Goal: Task Accomplishment & Management: Manage account settings

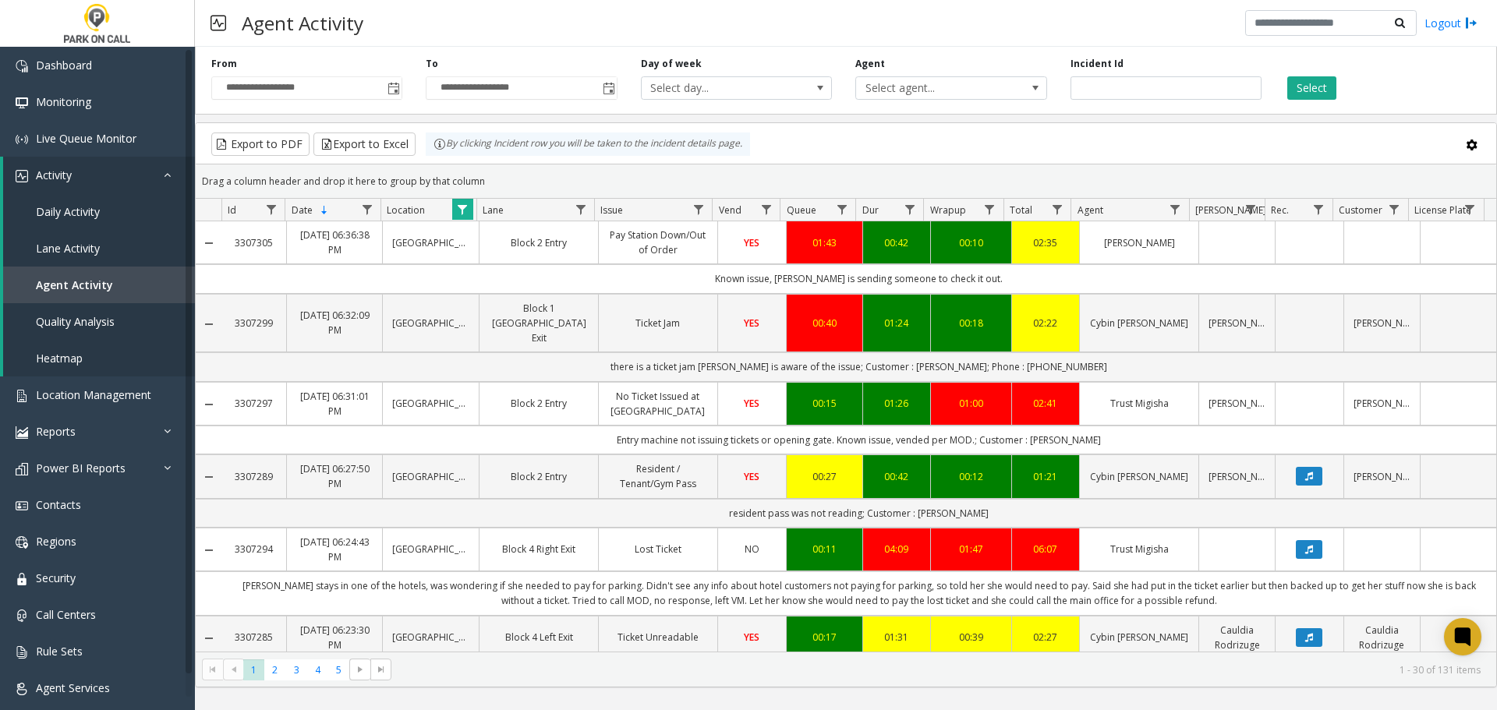
click at [468, 203] on span "Data table" at bounding box center [462, 209] width 12 height 12
click at [489, 424] on button "Clear" at bounding box center [496, 422] width 64 height 34
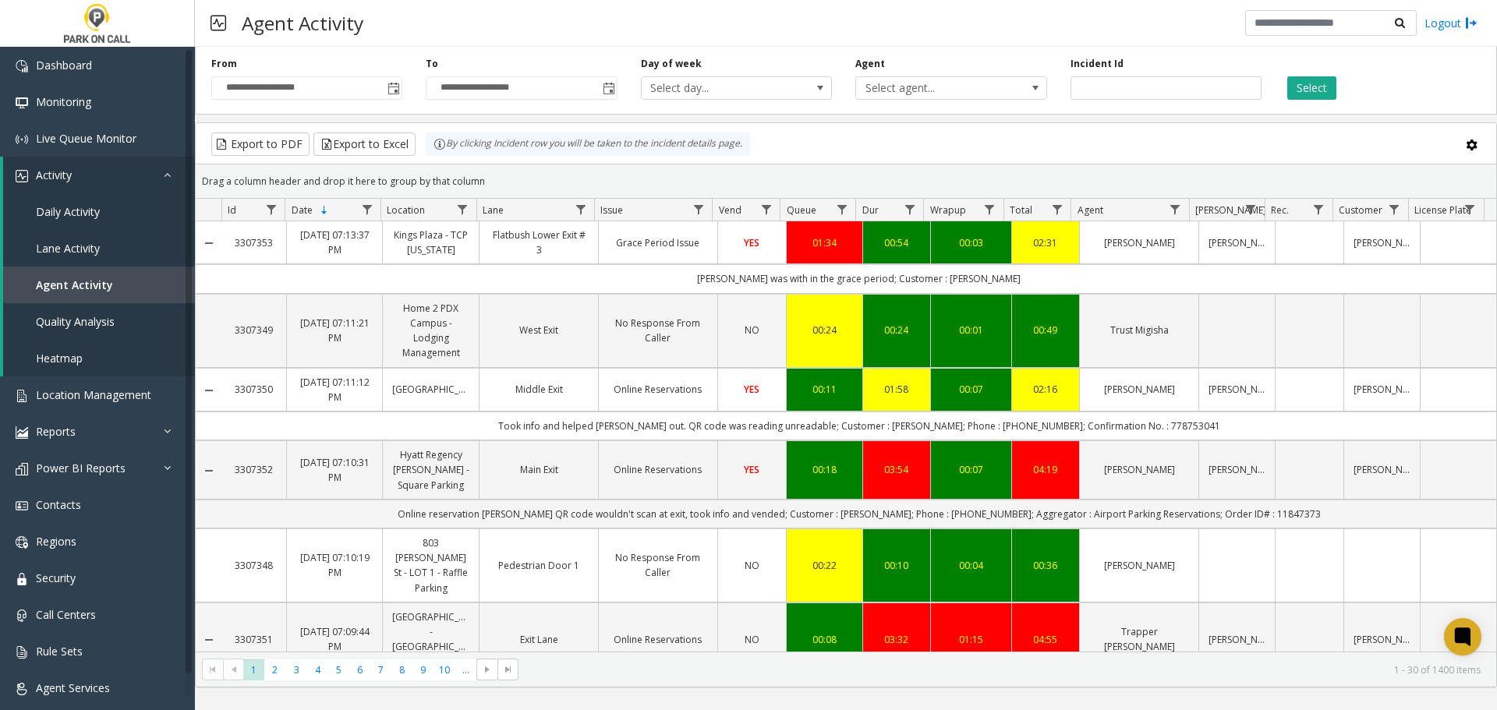
drag, startPoint x: 1143, startPoint y: 157, endPoint x: 923, endPoint y: 168, distance: 220.9
click at [1143, 157] on kendo-grid-toolbar "Export to PDF Export to Excel By clicking Incident row you will be taken to the…" at bounding box center [846, 143] width 1300 height 41
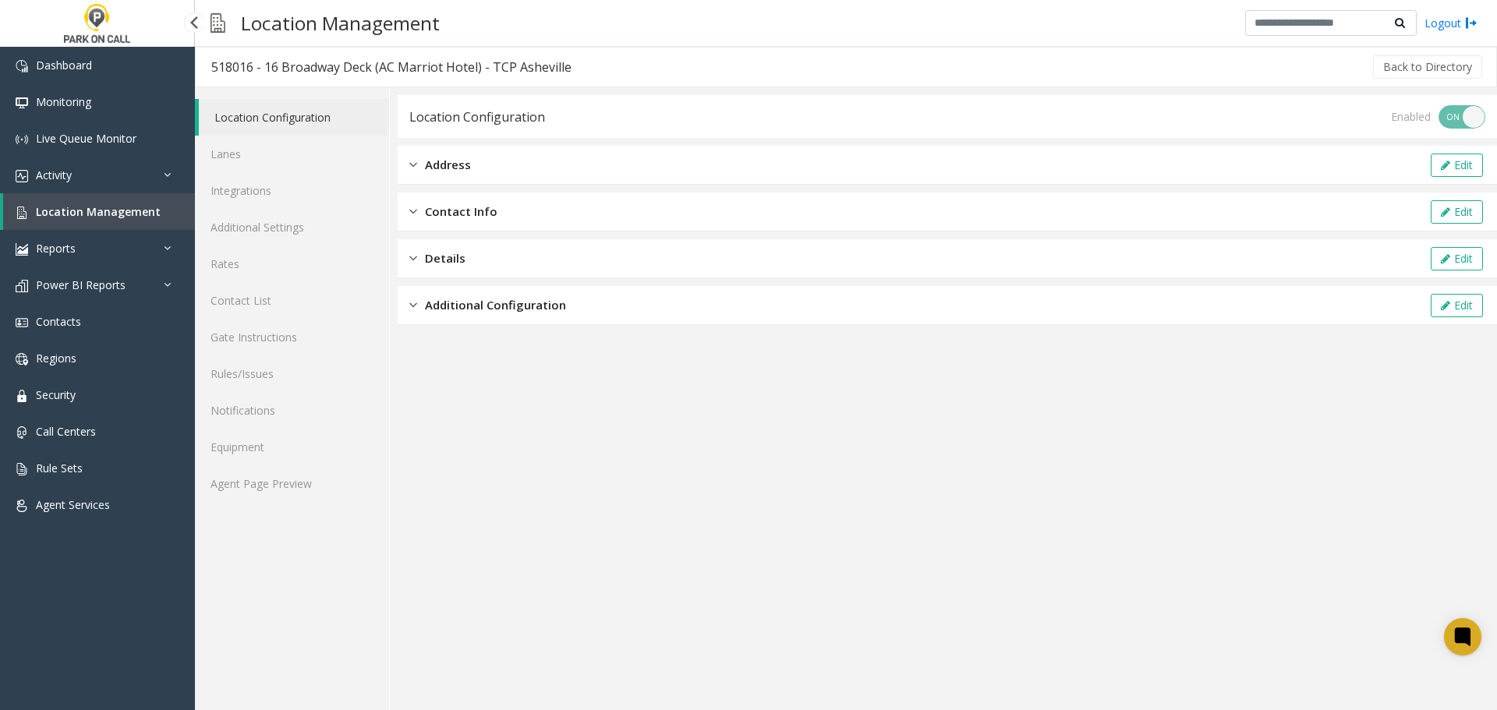
click at [112, 210] on span "Location Management" at bounding box center [98, 211] width 125 height 15
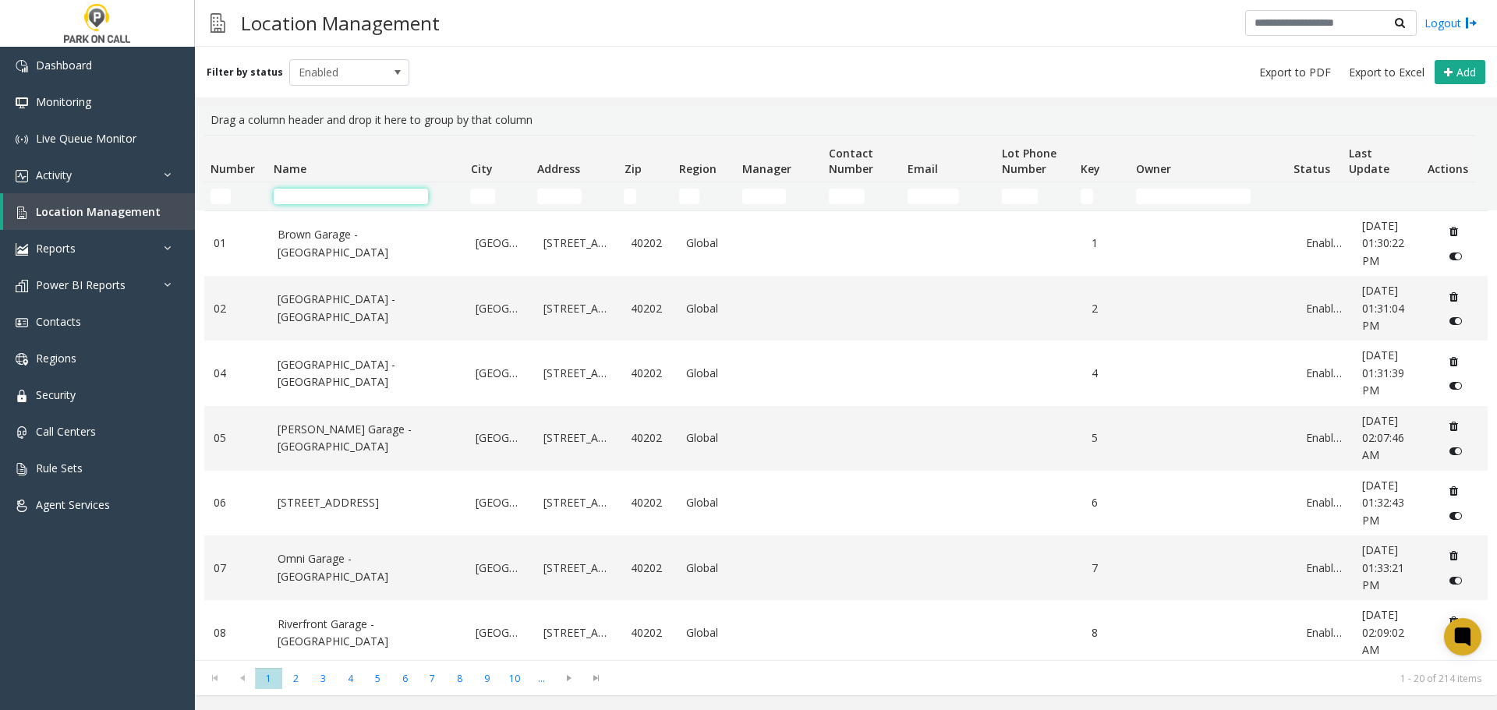
click at [367, 196] on input "Name Filter" at bounding box center [351, 197] width 154 height 16
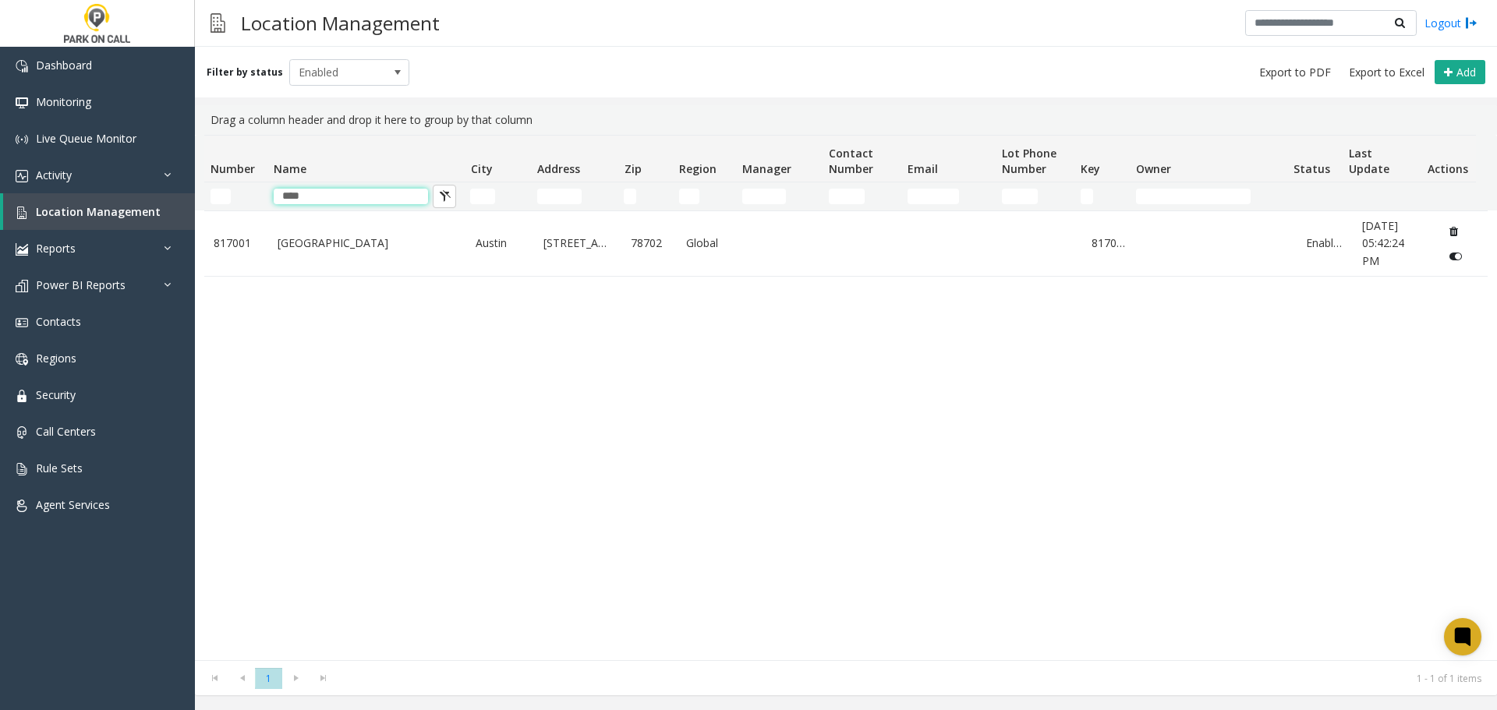
type input "****"
click at [392, 286] on div "817001 Plaza Saltillo - Peak Parking Austin 901 East 5th Street 78702 Global 81…" at bounding box center [845, 435] width 1283 height 450
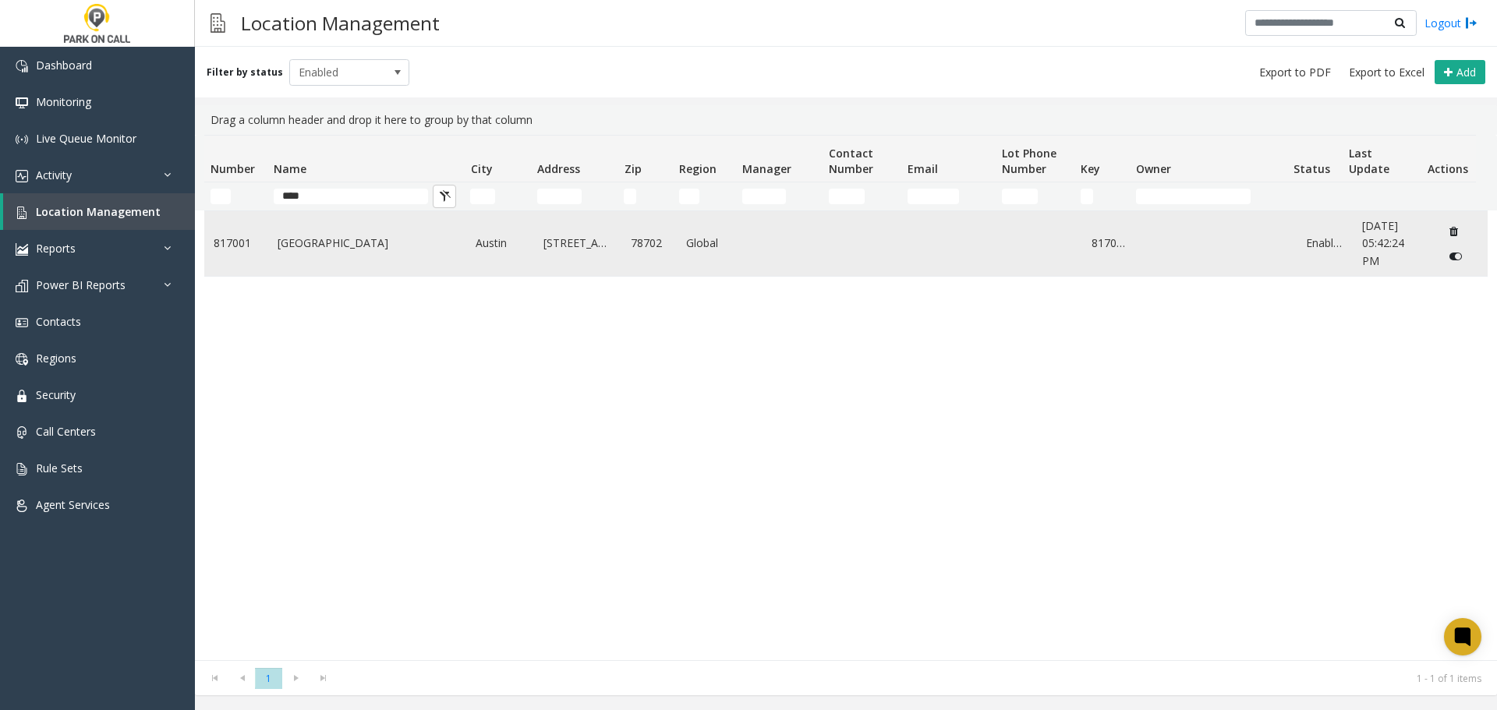
click at [376, 260] on td "Plaza Saltillo - Peak Parking" at bounding box center [367, 243] width 199 height 65
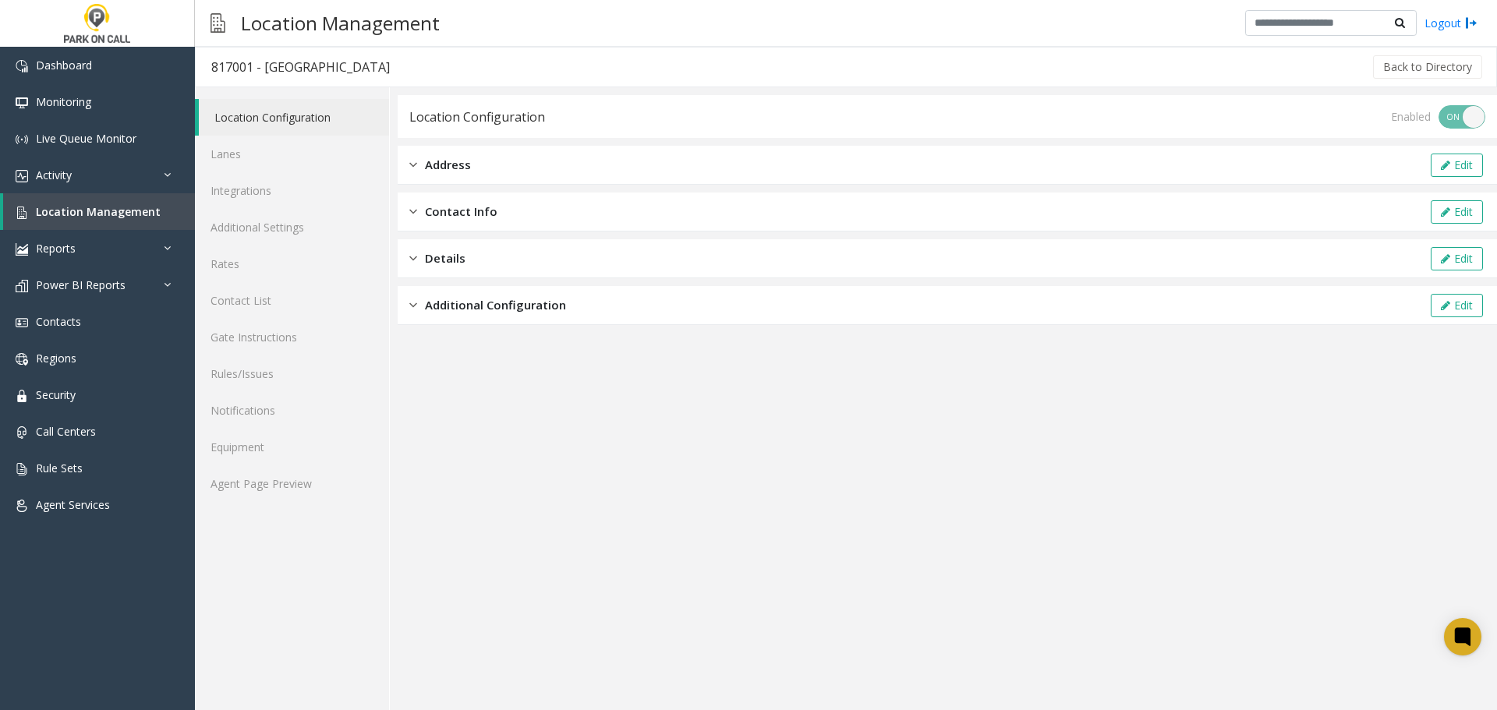
click at [943, 415] on app-location-configuration "Location Configuration Enabled ON OFF Address Edit Contact Info Edit Details Ed…" at bounding box center [947, 402] width 1099 height 615
click at [99, 198] on link "Location Management" at bounding box center [99, 211] width 192 height 37
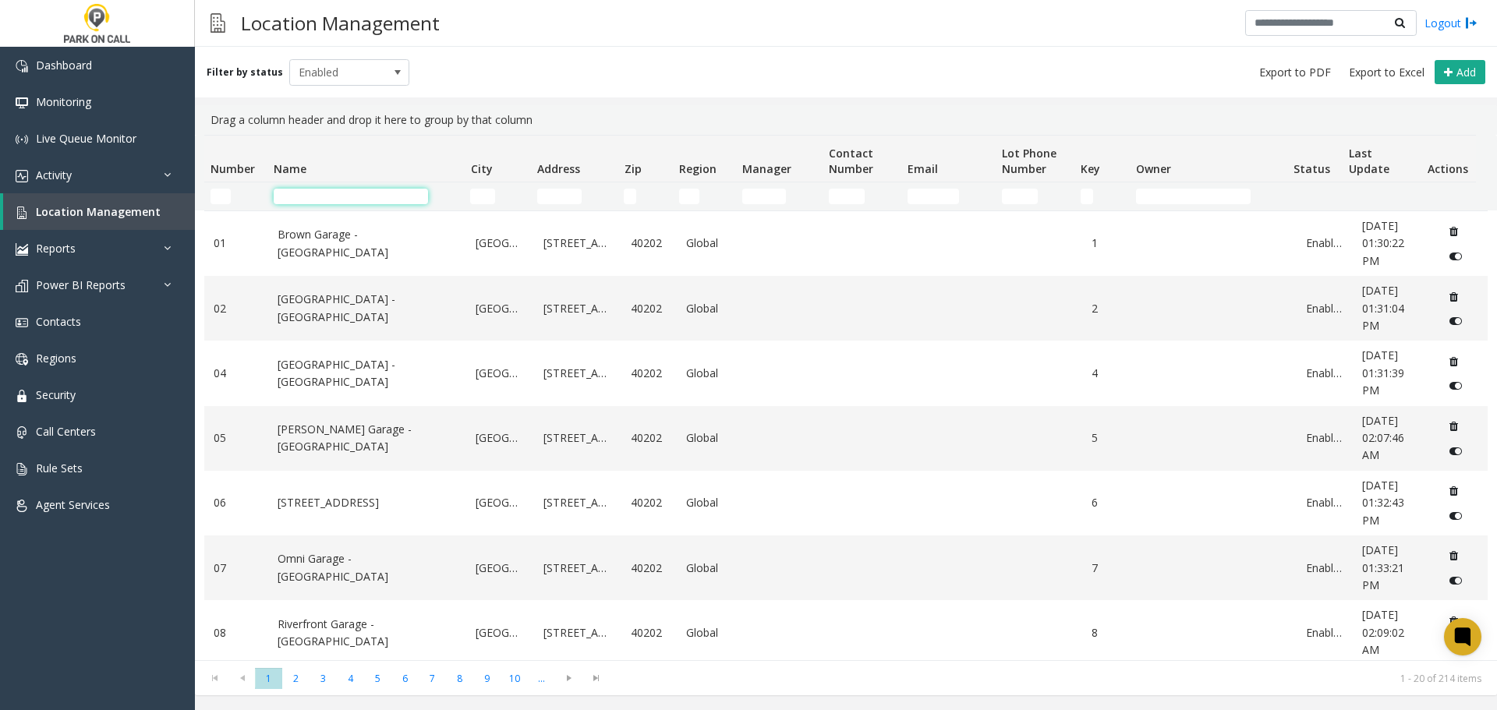
click at [330, 196] on input "Name Filter" at bounding box center [351, 197] width 154 height 16
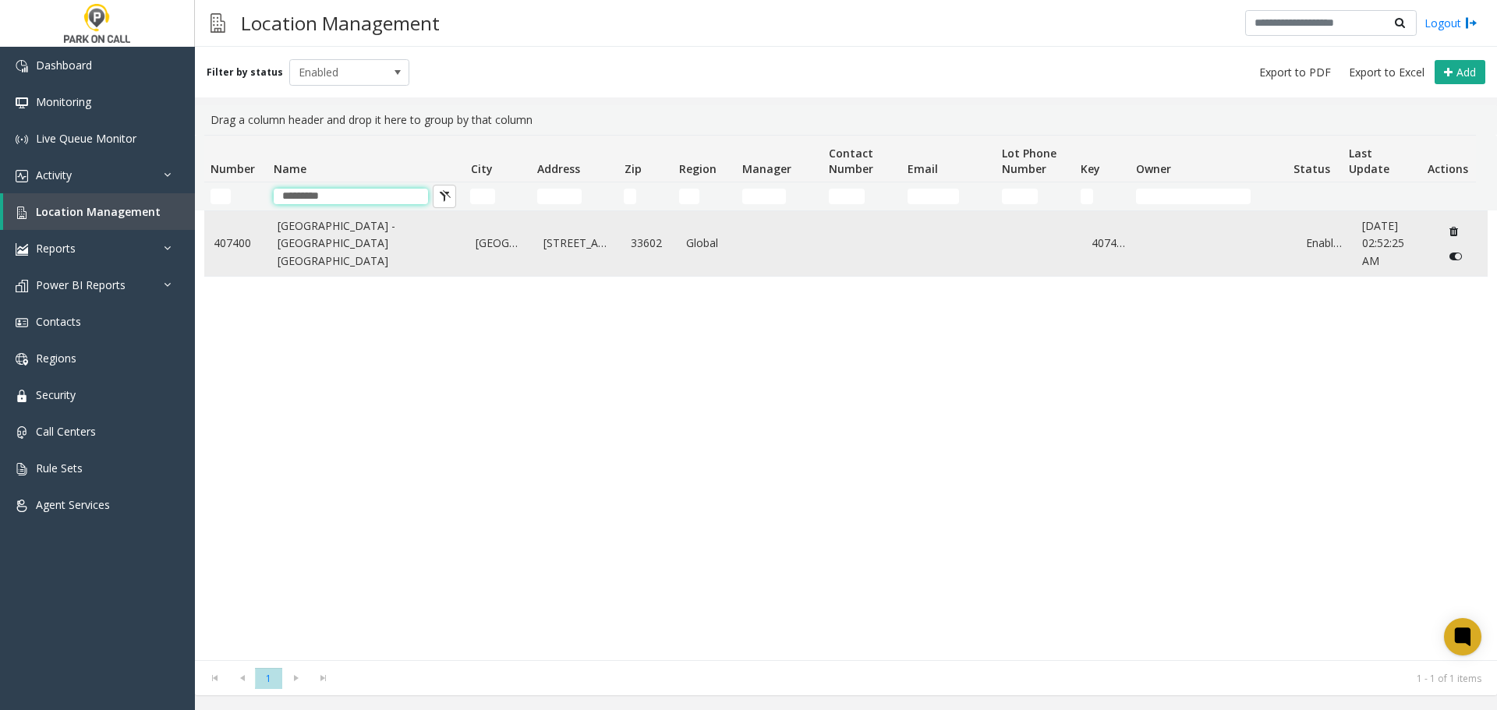
type input "*********"
click at [344, 235] on link "Rivergate Tower Garage - Universal Parking Tampa" at bounding box center [367, 243] width 180 height 52
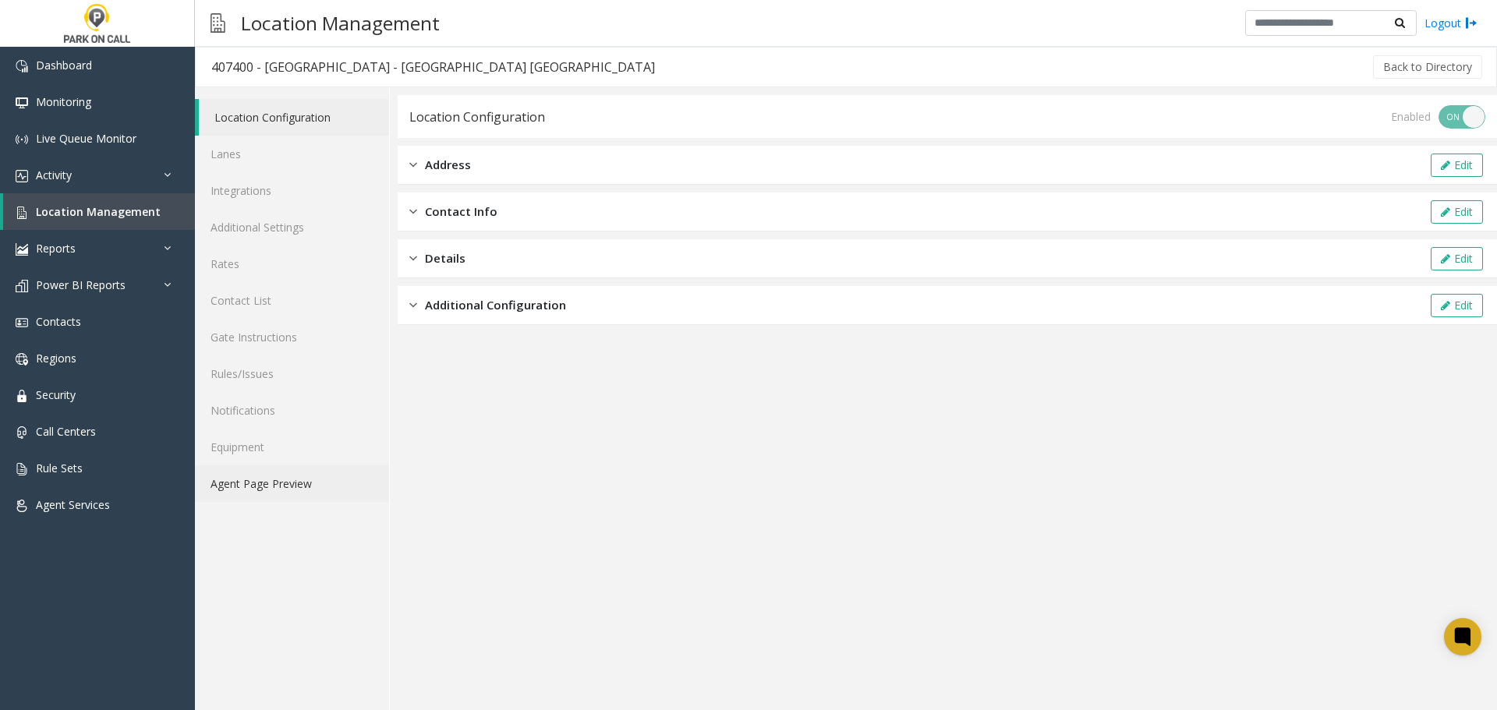
click at [283, 486] on link "Agent Page Preview" at bounding box center [292, 483] width 194 height 37
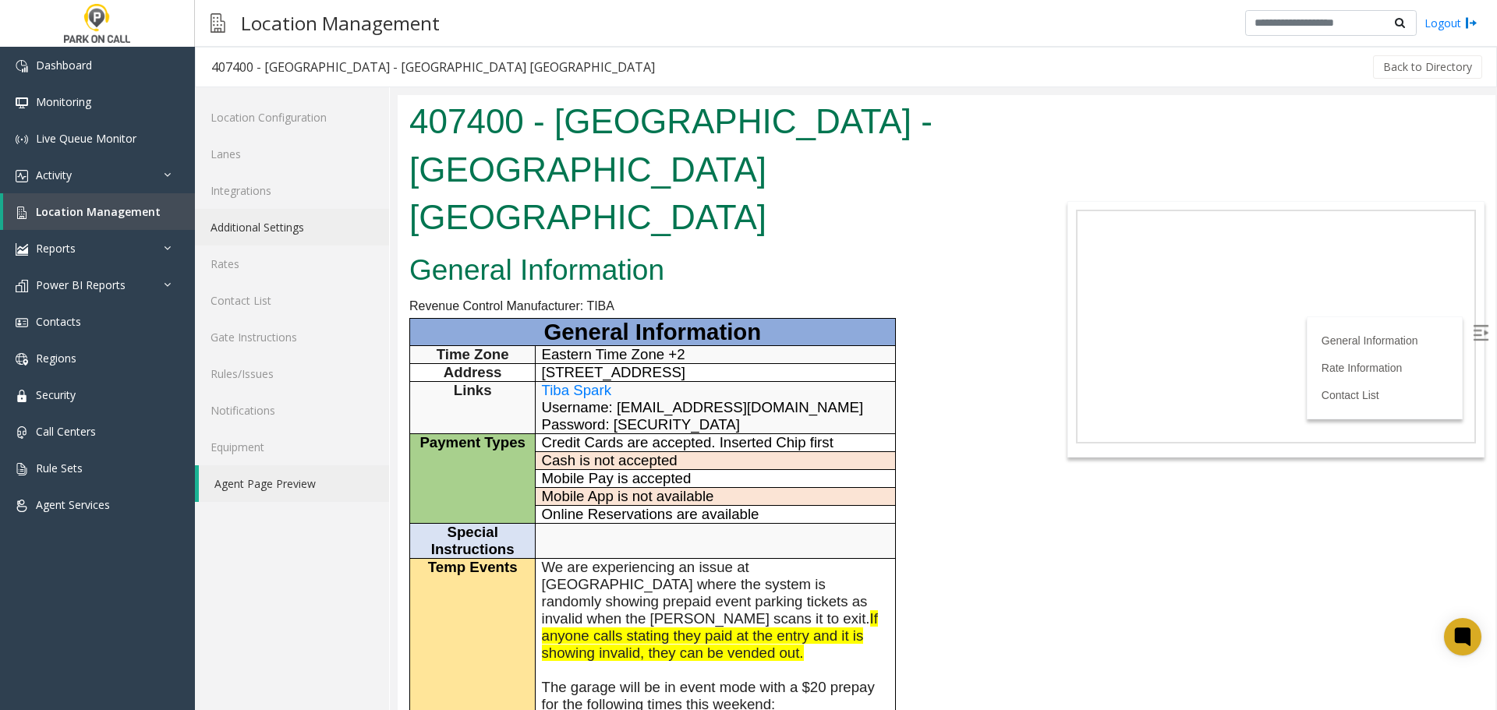
click at [277, 234] on link "Additional Settings" at bounding box center [292, 227] width 194 height 37
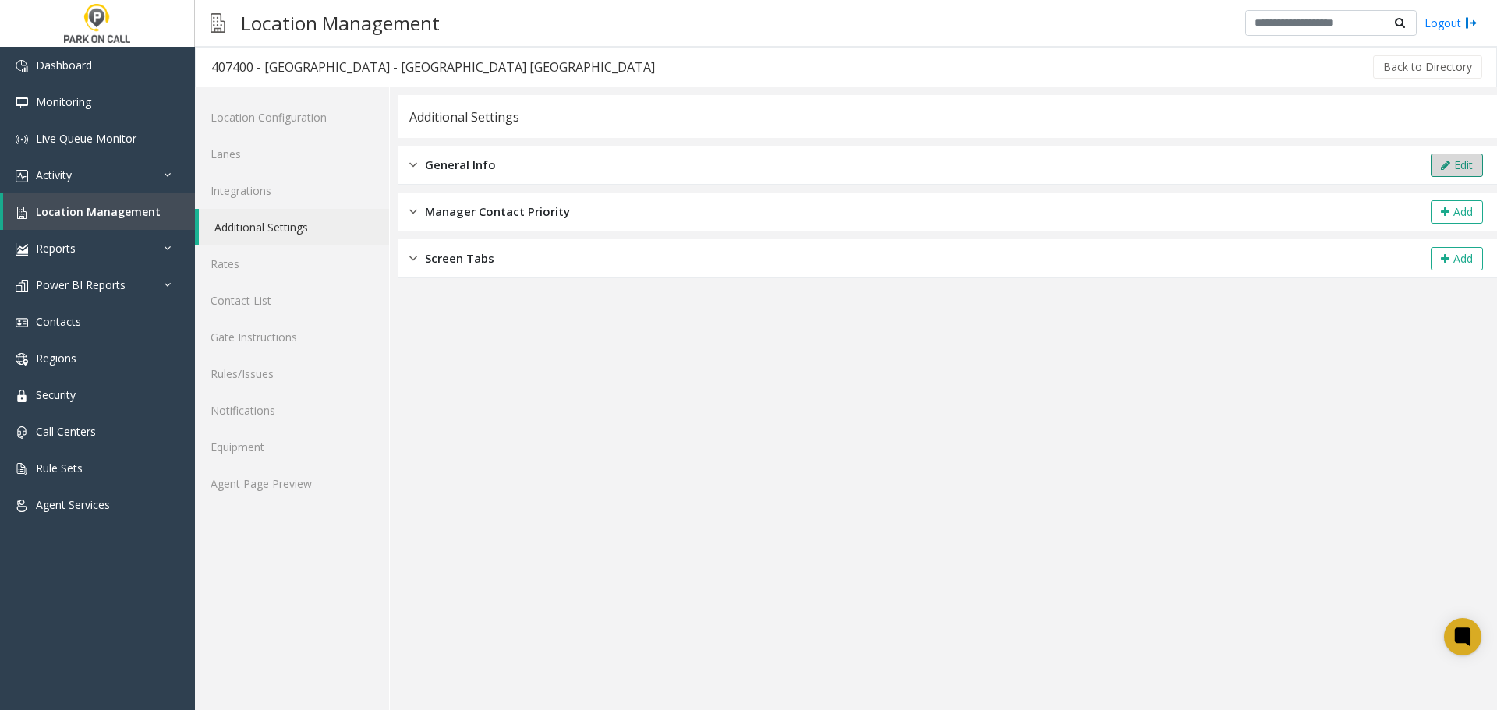
click at [1464, 163] on button "Edit" at bounding box center [1456, 165] width 52 height 23
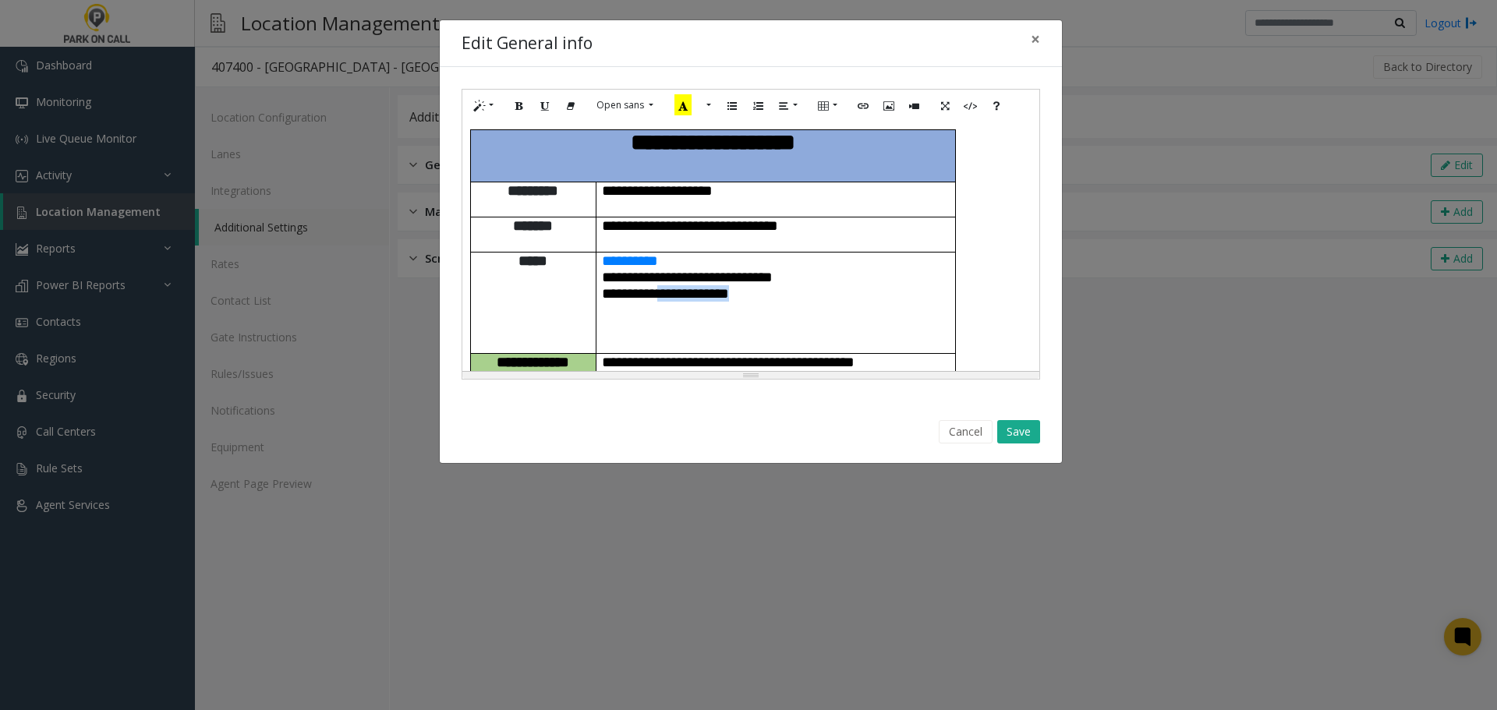
drag, startPoint x: 780, startPoint y: 255, endPoint x: 680, endPoint y: 251, distance: 99.8
click at [680, 285] on p "**********" at bounding box center [776, 293] width 348 height 16
click at [1030, 440] on button "Save" at bounding box center [1018, 431] width 43 height 23
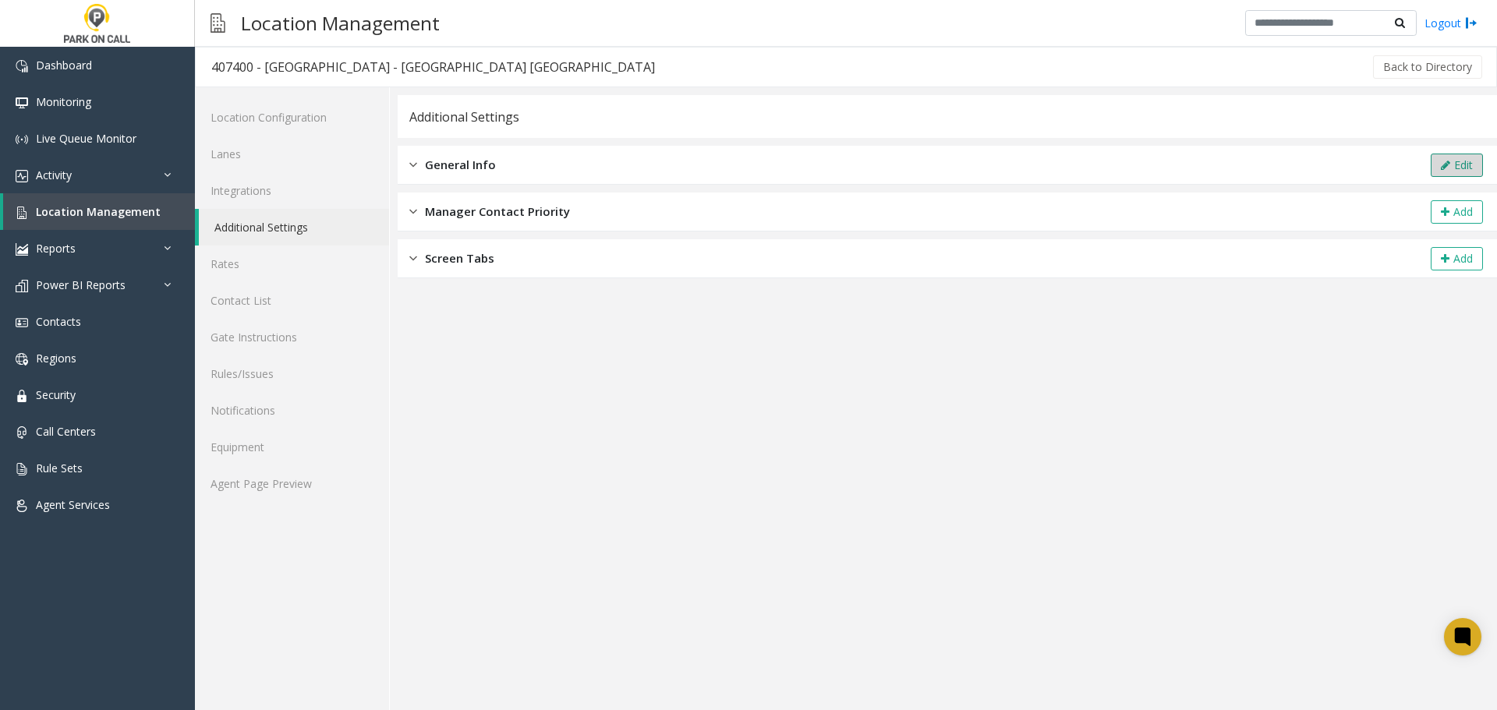
click at [1473, 157] on button "Edit" at bounding box center [1456, 165] width 52 height 23
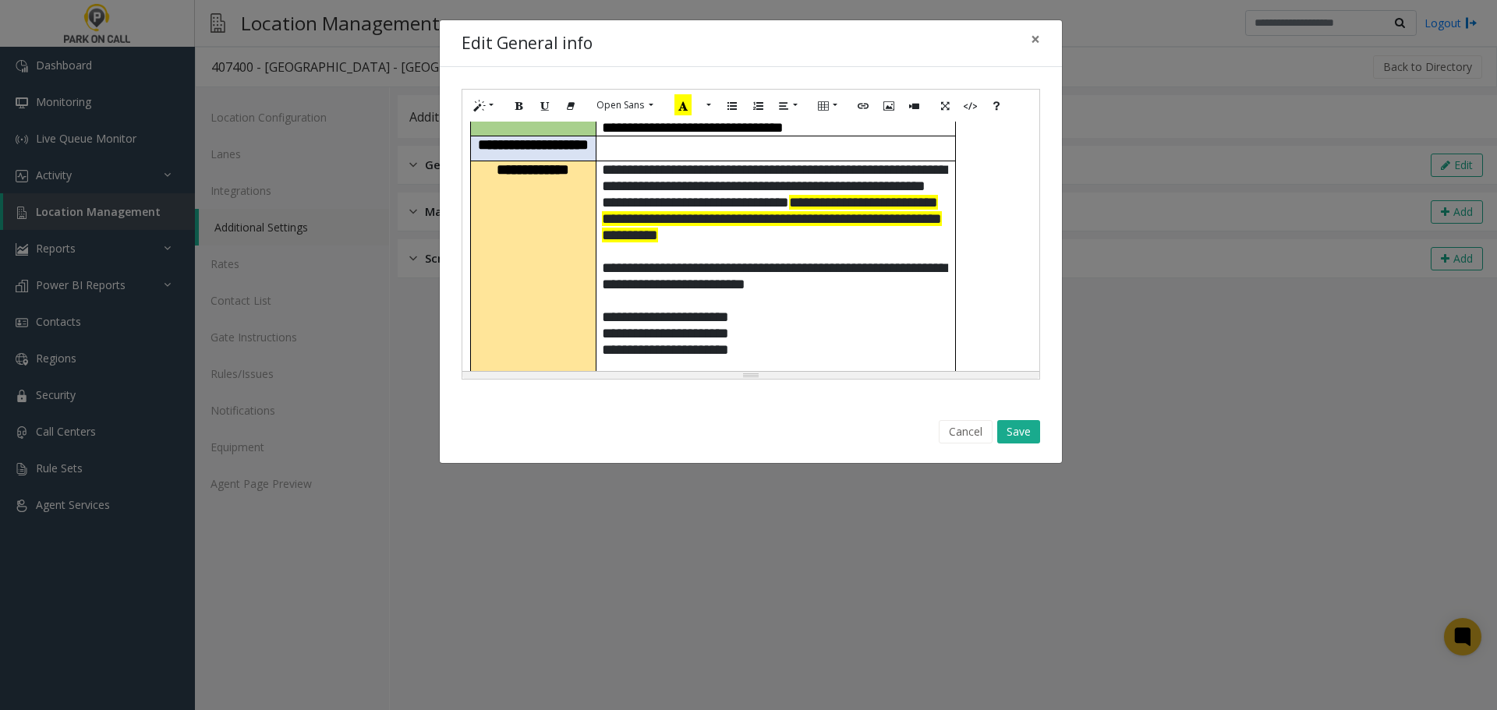
scroll to position [312, 0]
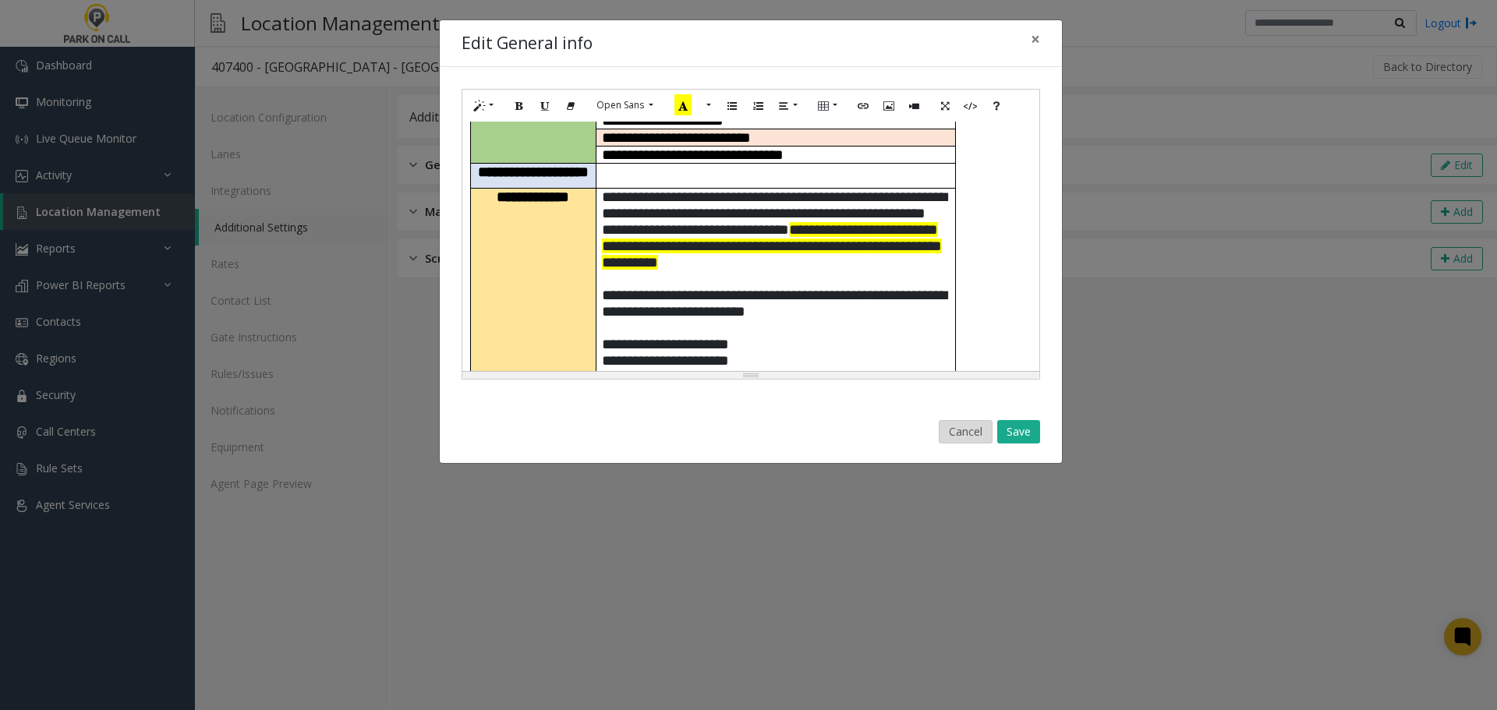
click at [963, 433] on button "Cancel" at bounding box center [965, 431] width 54 height 23
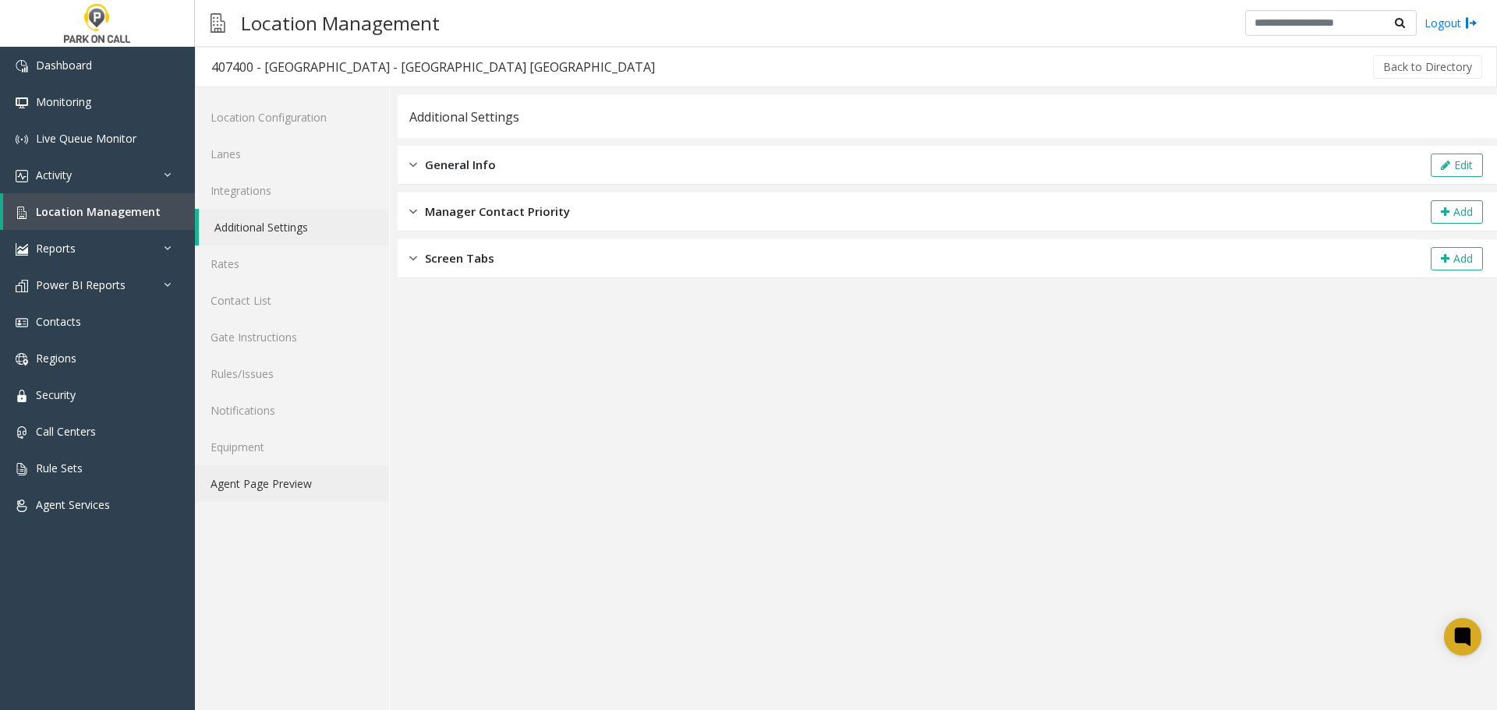
click at [277, 479] on link "Agent Page Preview" at bounding box center [292, 483] width 194 height 37
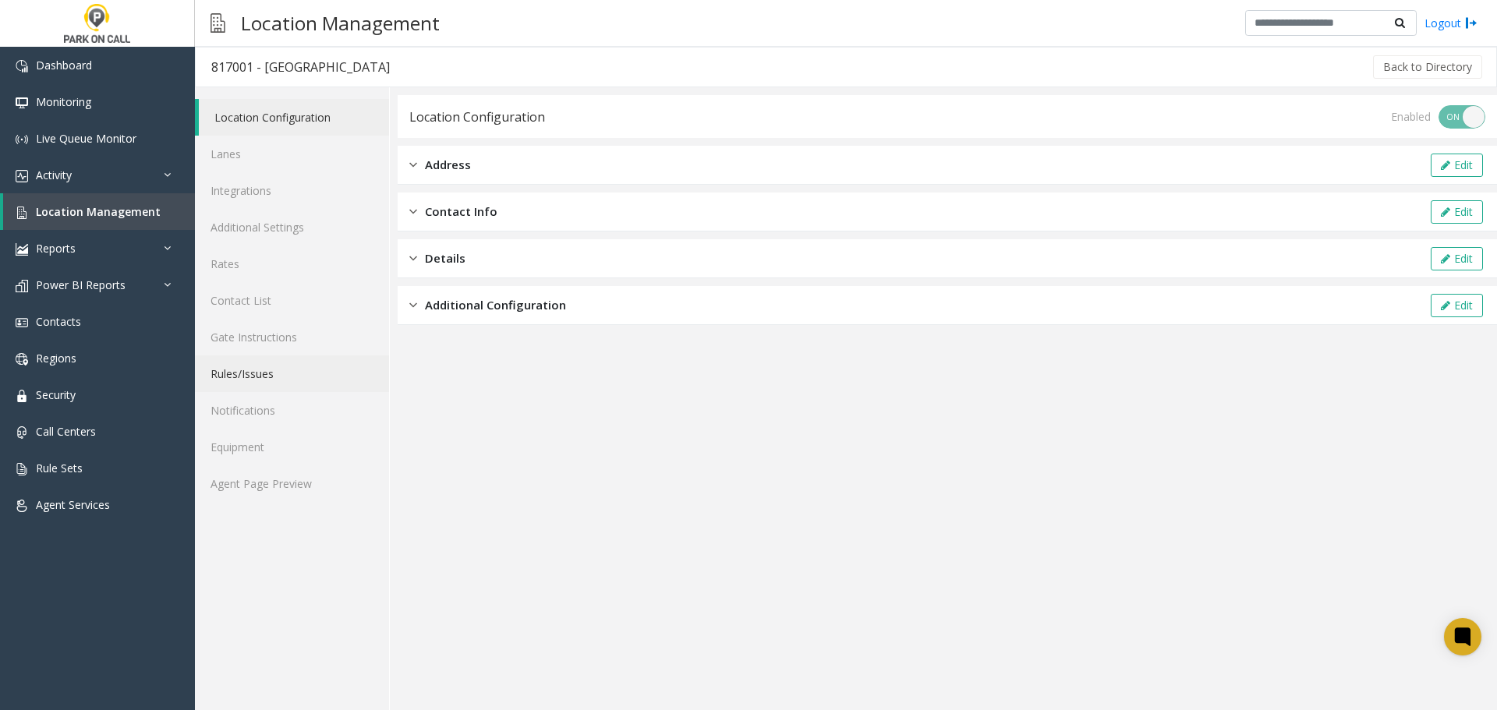
drag, startPoint x: 274, startPoint y: 390, endPoint x: 285, endPoint y: 375, distance: 18.4
click at [274, 390] on link "Rules/Issues" at bounding box center [292, 373] width 194 height 37
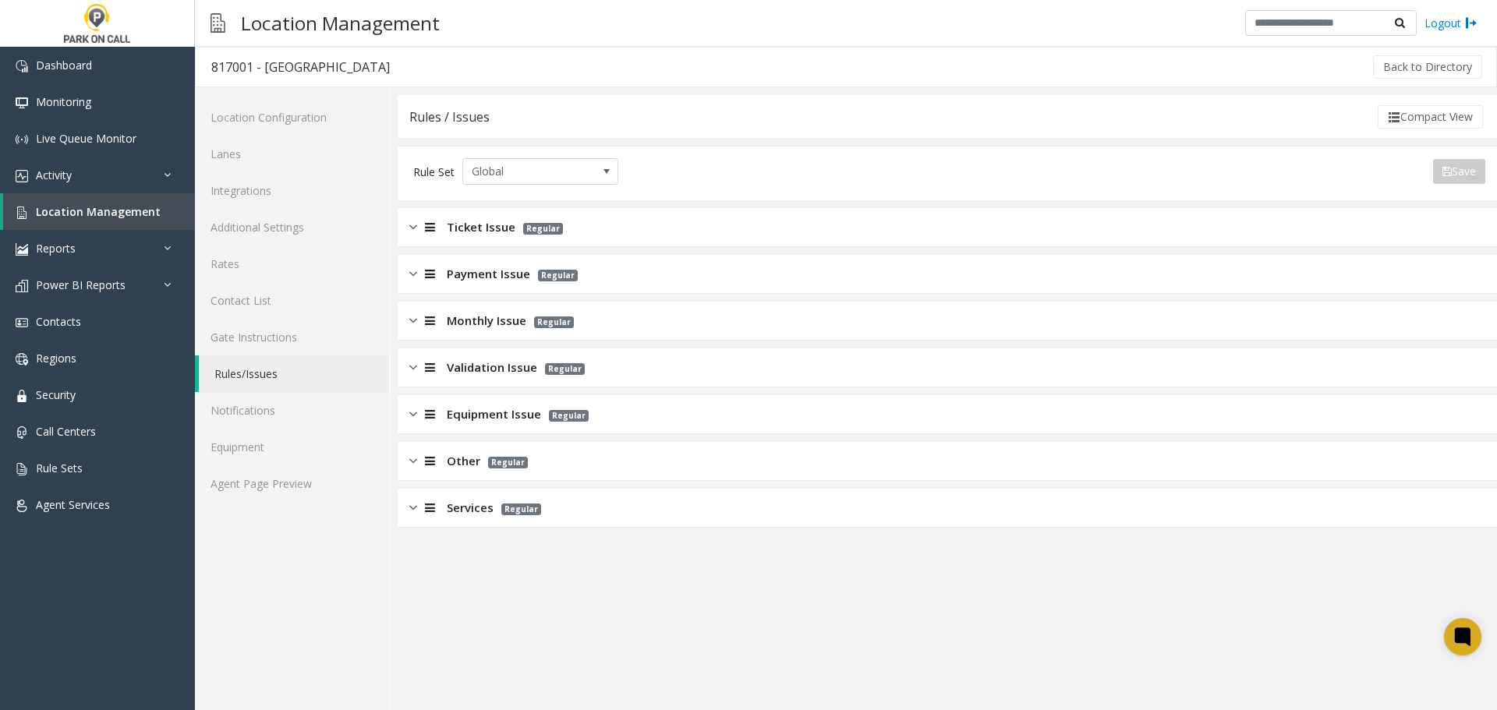
click at [665, 407] on div "Equipment Issue Regular" at bounding box center [947, 414] width 1099 height 39
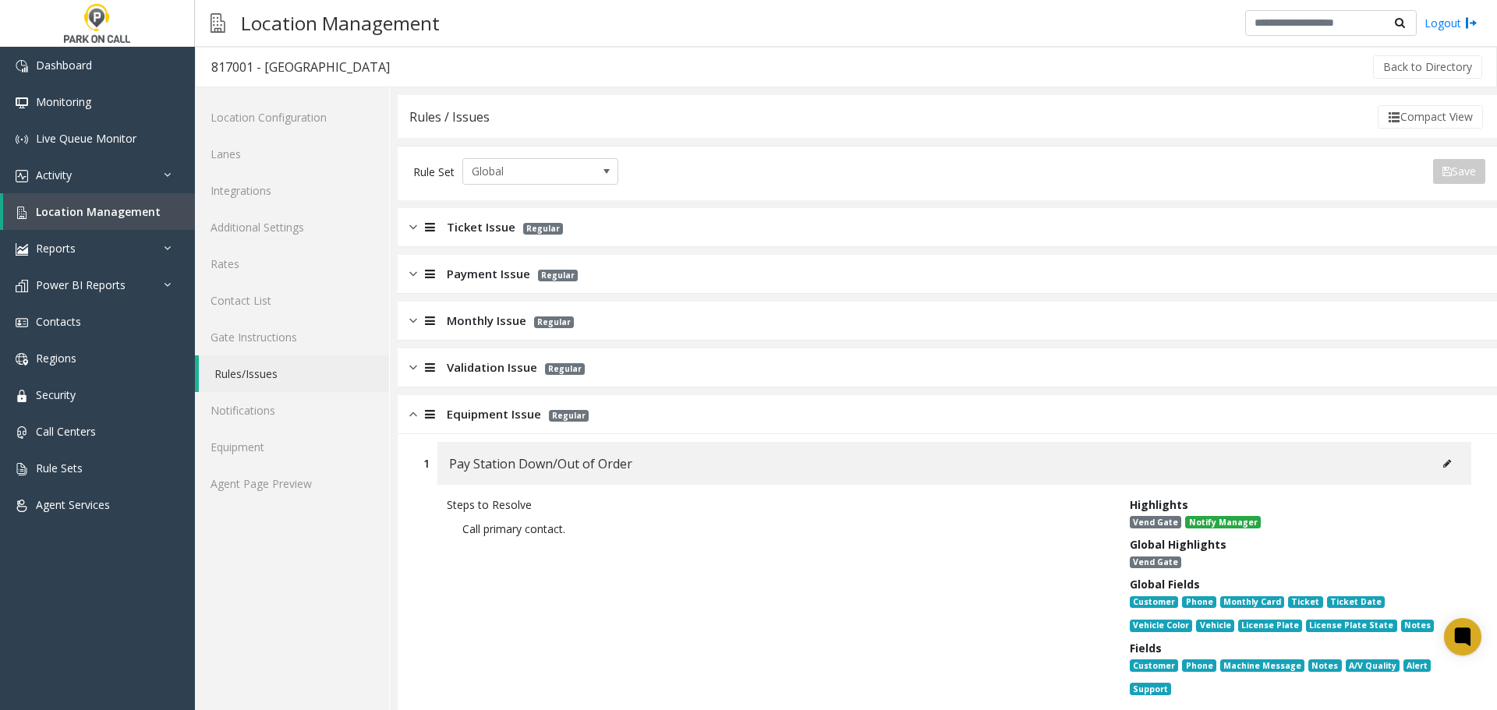
click at [665, 407] on div "Equipment Issue Regular" at bounding box center [947, 414] width 1099 height 39
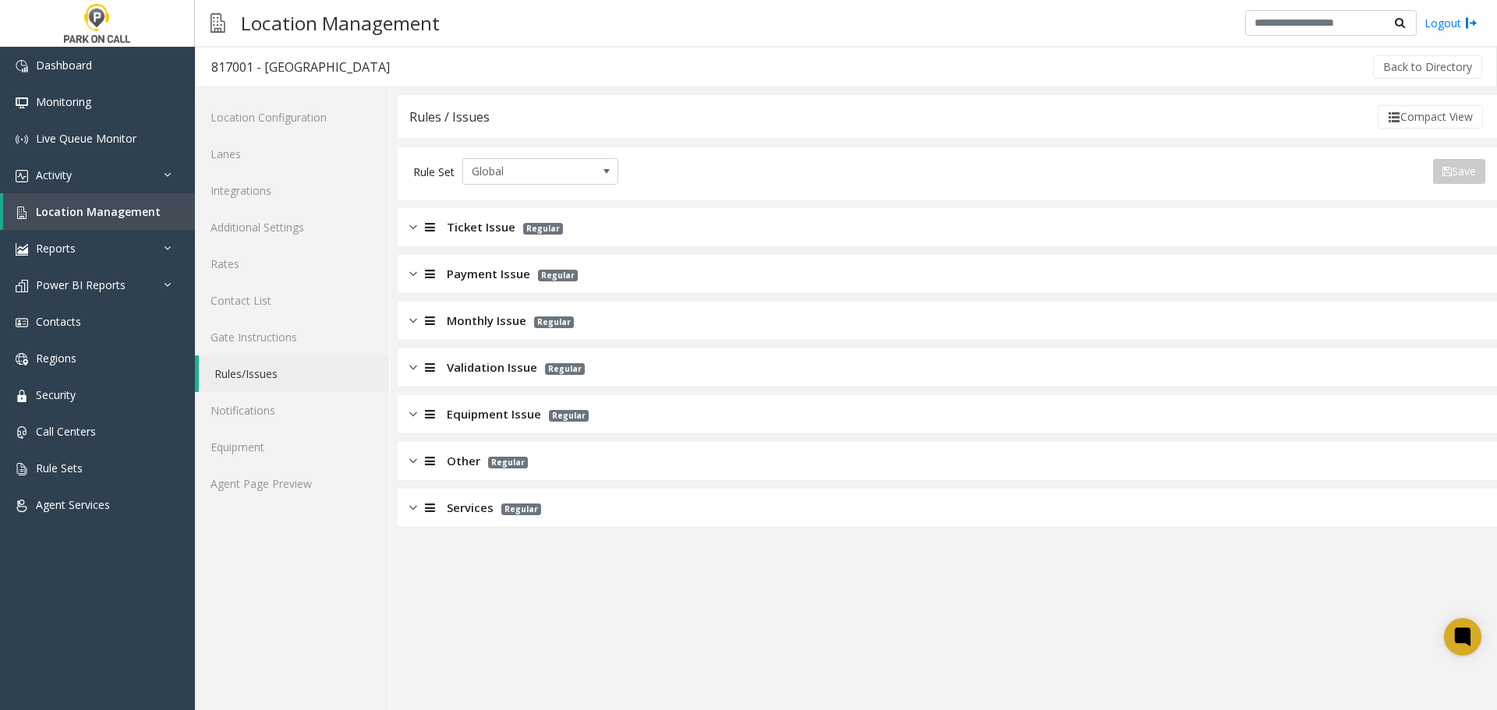
click at [641, 321] on div "Monthly Issue Regular" at bounding box center [947, 321] width 1099 height 39
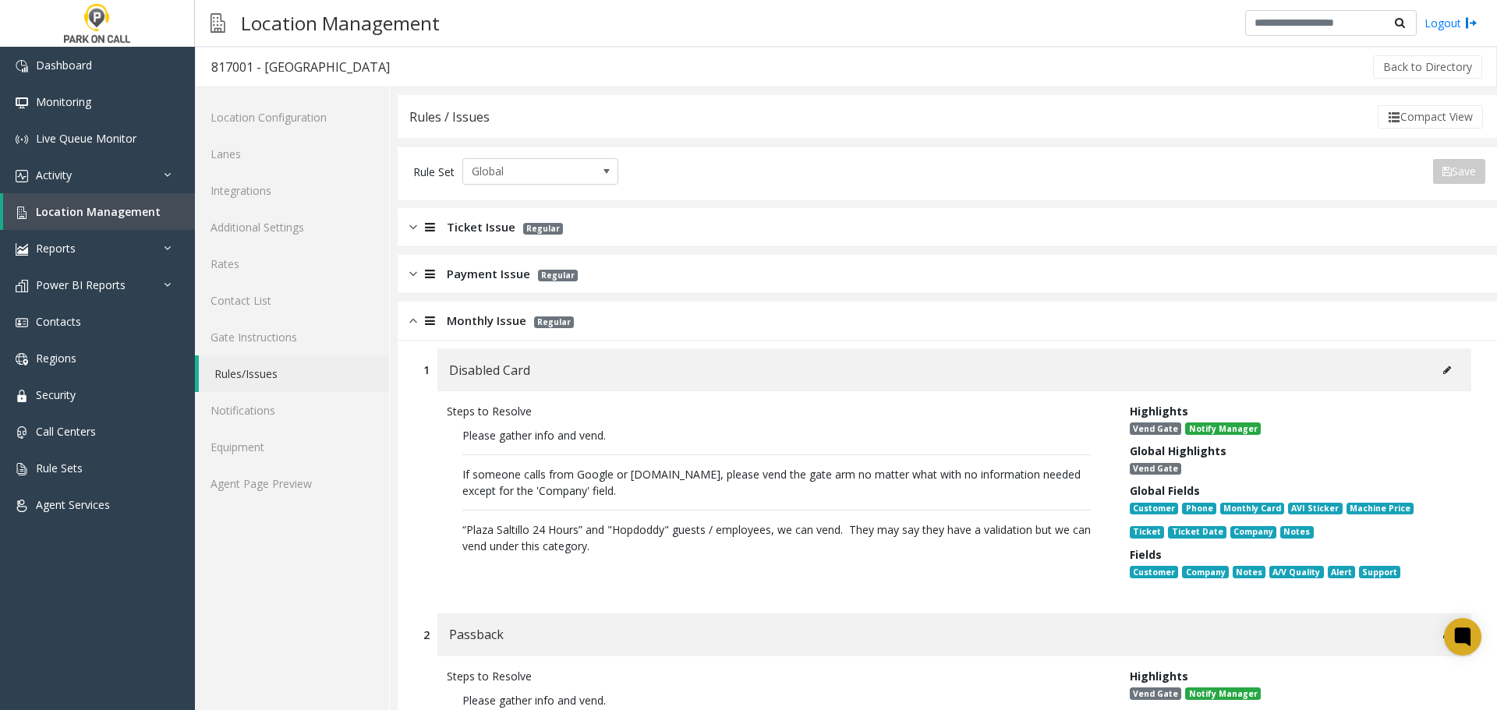
click at [641, 321] on div "Monthly Issue Regular" at bounding box center [947, 321] width 1099 height 39
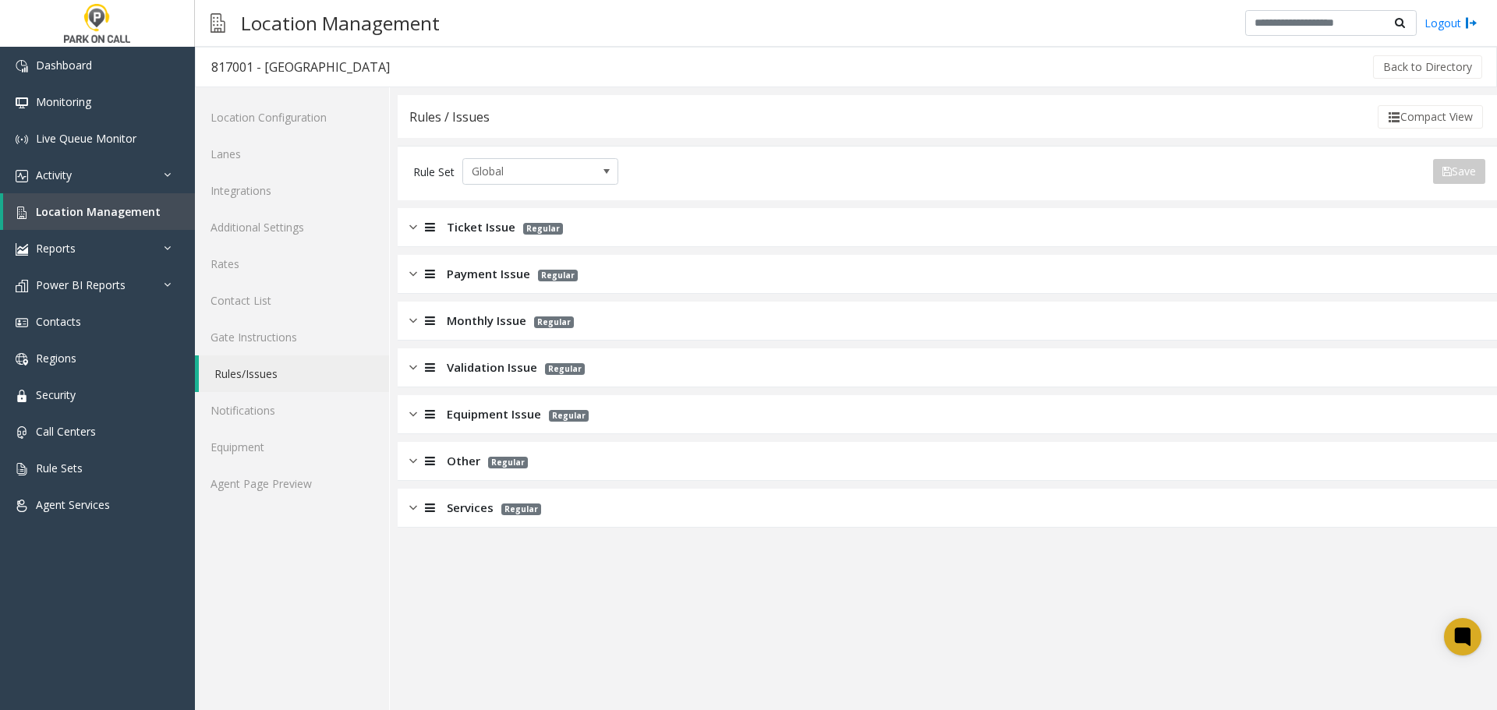
click at [627, 280] on div "Payment Issue Regular" at bounding box center [947, 274] width 1099 height 39
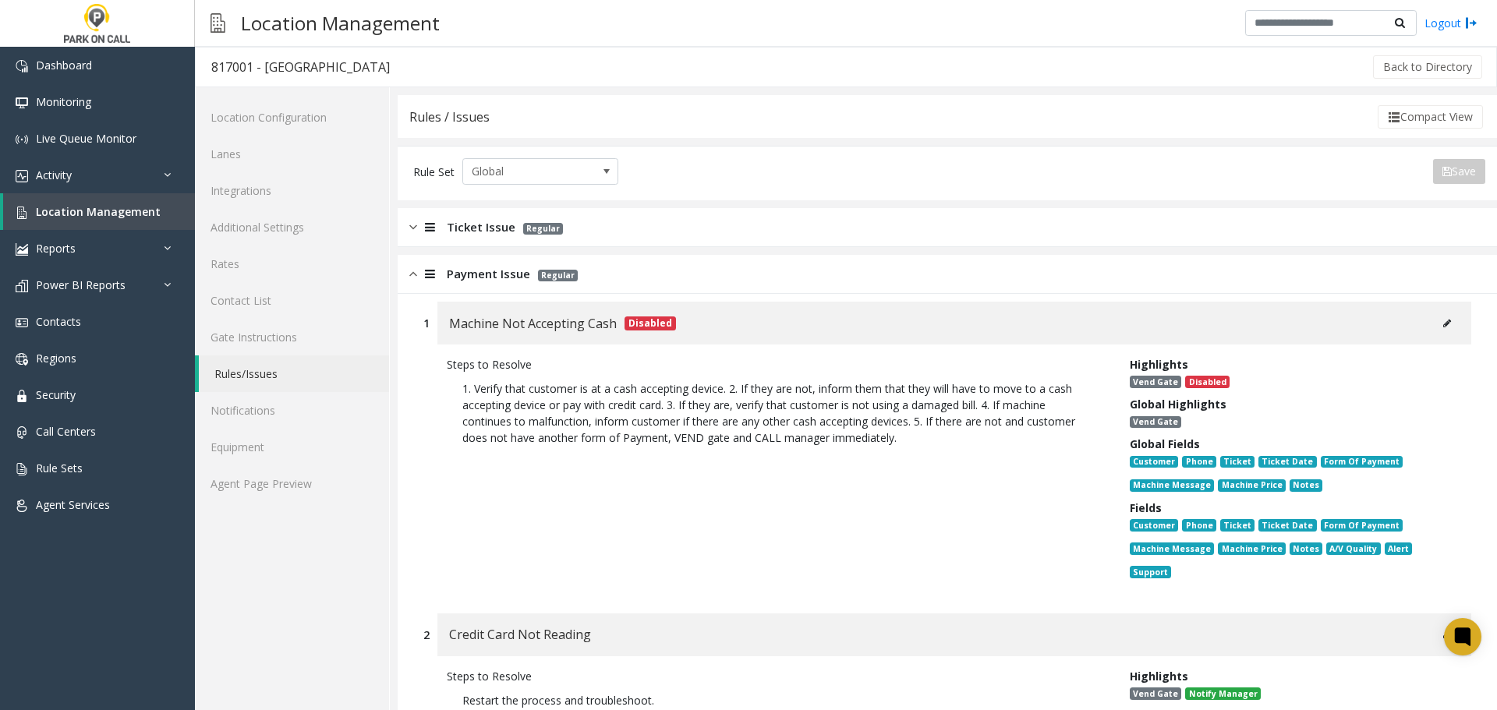
drag, startPoint x: 627, startPoint y: 280, endPoint x: 622, endPoint y: 261, distance: 19.5
click at [627, 280] on div "Payment Issue Regular" at bounding box center [947, 274] width 1099 height 39
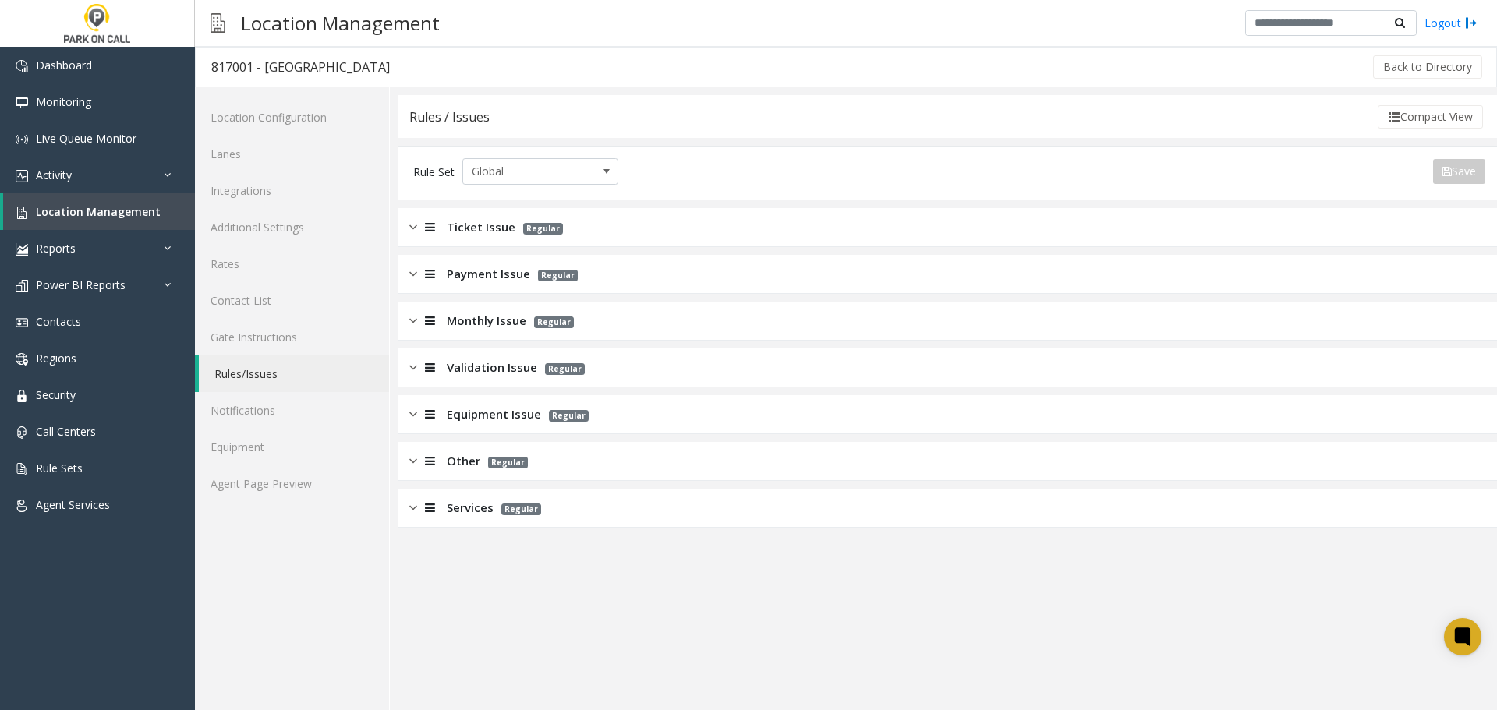
click at [613, 221] on div "Ticket Issue Regular" at bounding box center [947, 227] width 1099 height 39
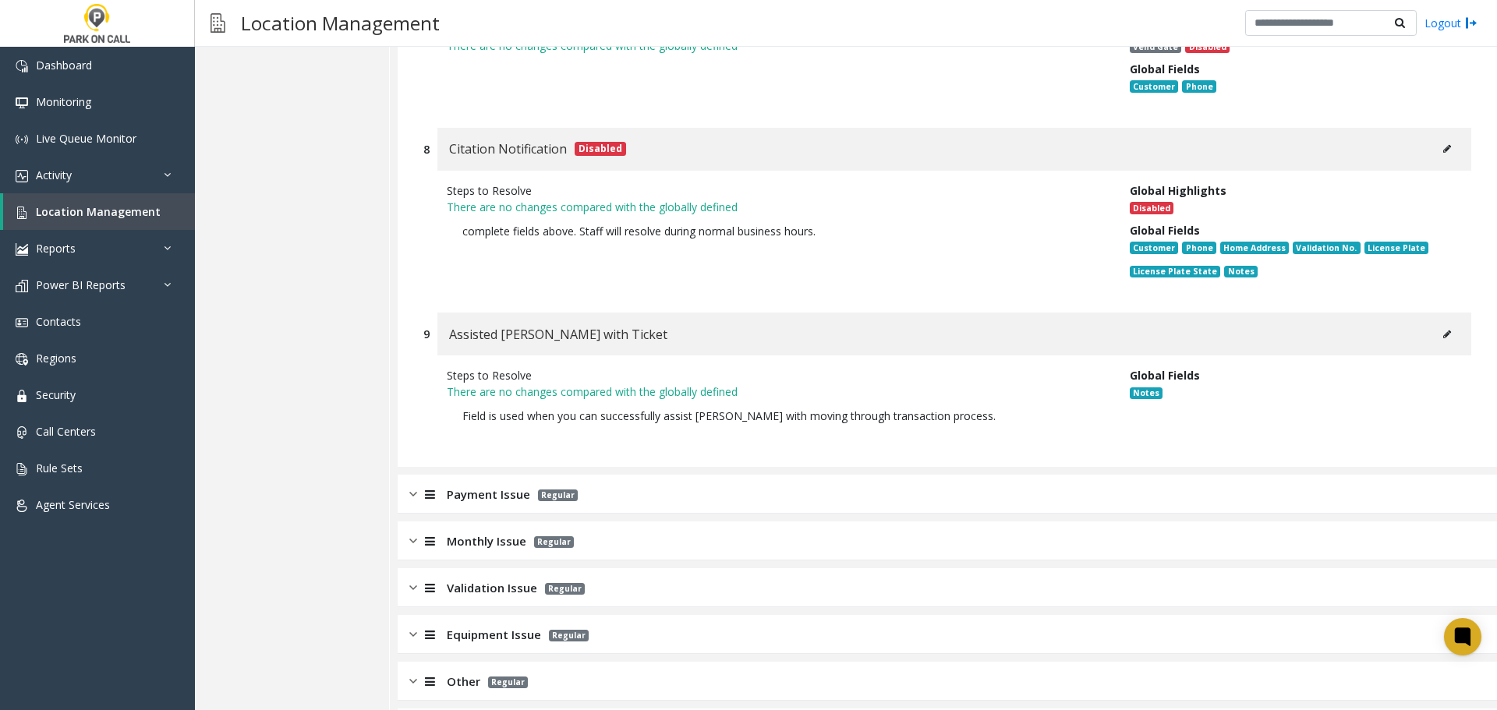
scroll to position [1882, 0]
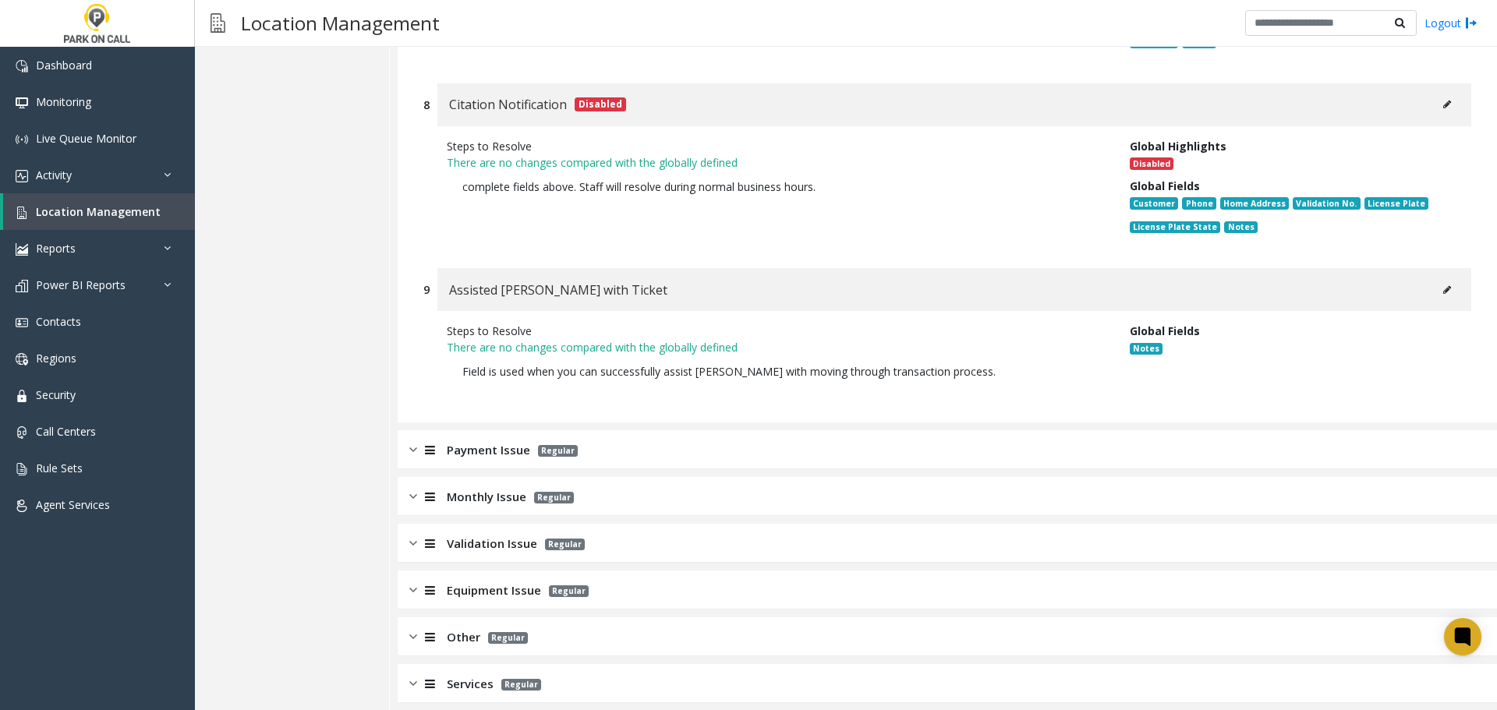
click at [669, 524] on div "Validation Issue Regular" at bounding box center [947, 543] width 1099 height 39
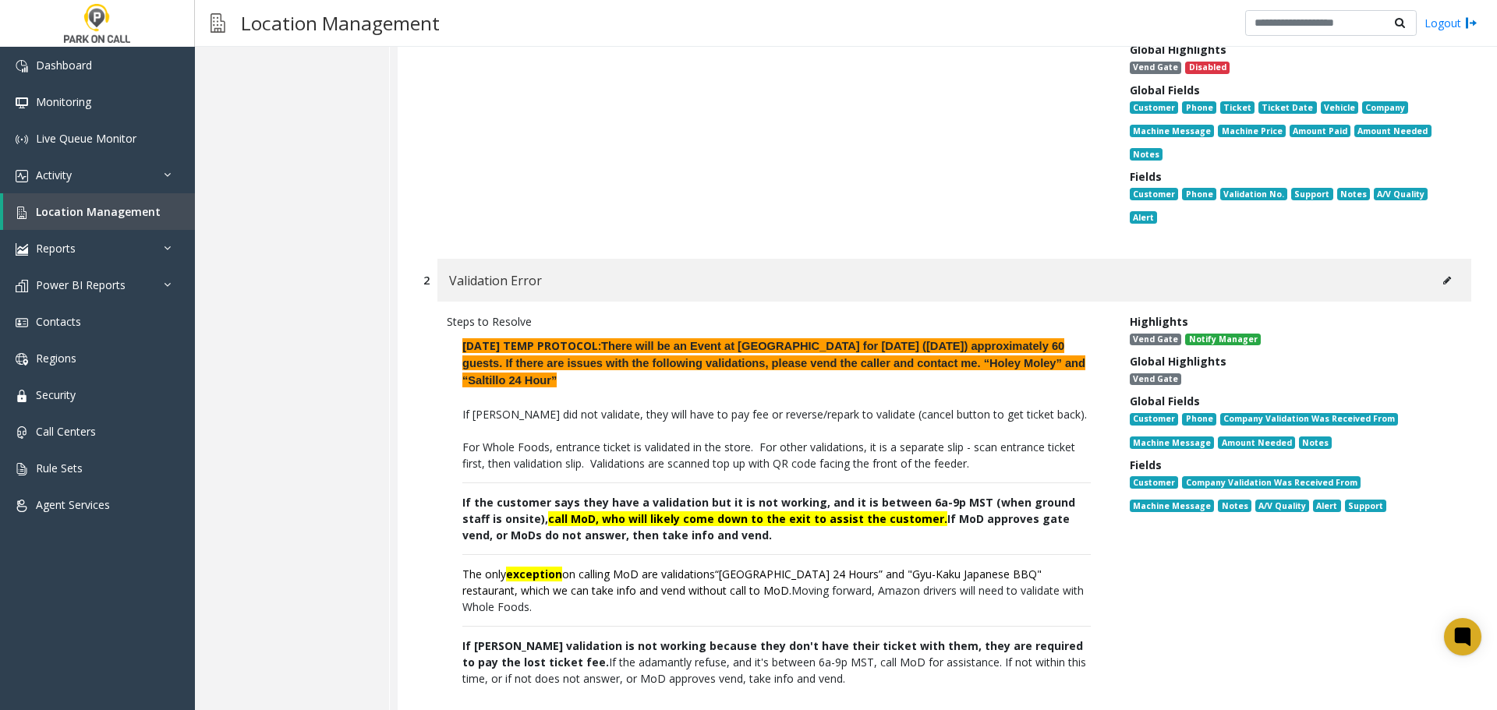
scroll to position [2583, 0]
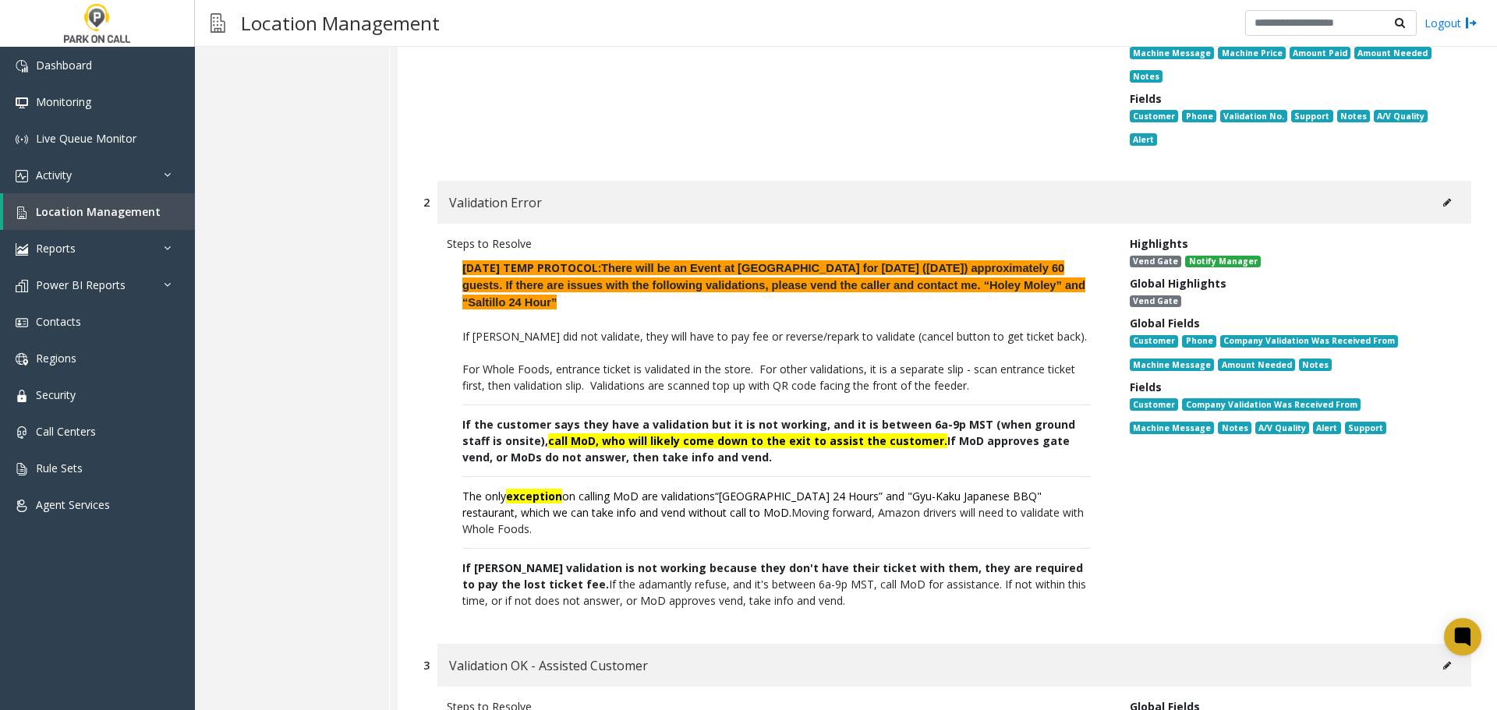
click at [1443, 198] on icon at bounding box center [1447, 202] width 8 height 9
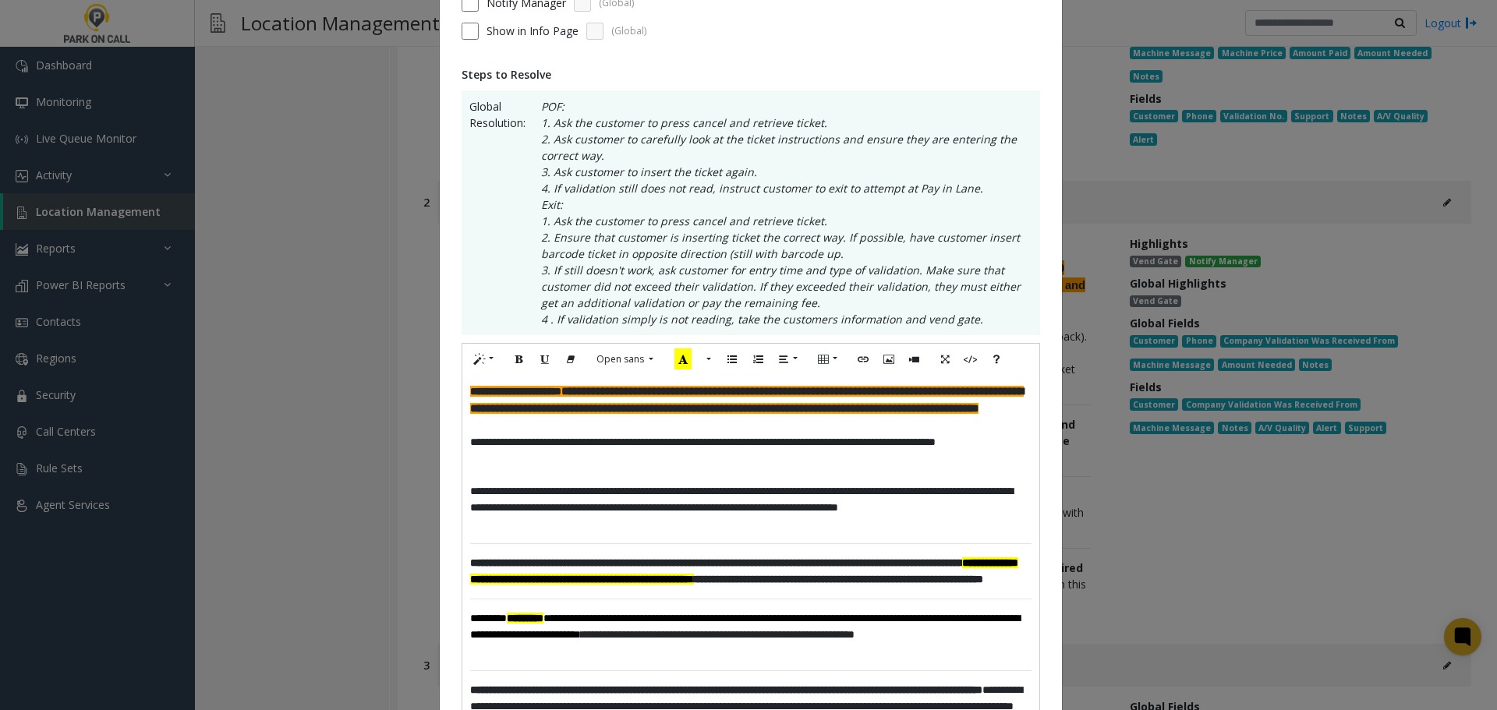
scroll to position [234, 0]
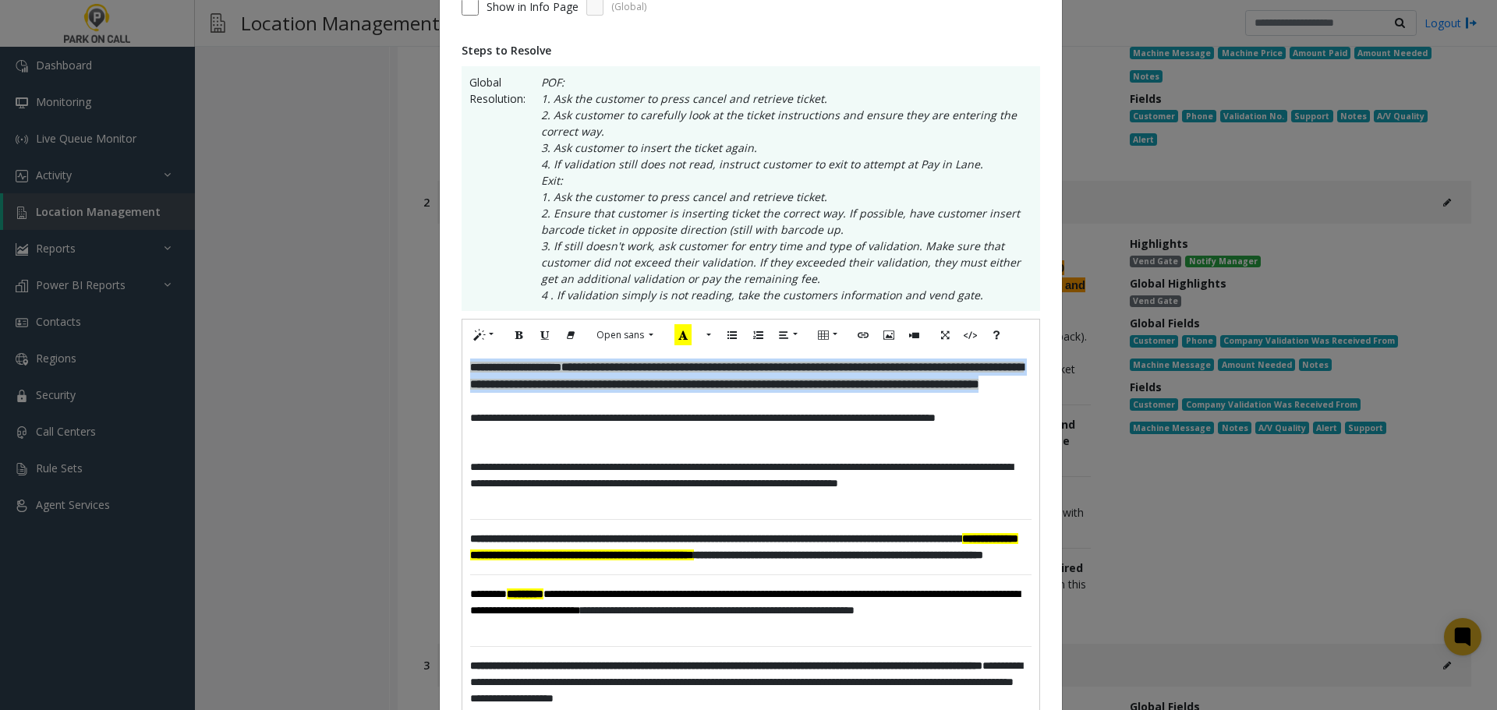
drag, startPoint x: 513, startPoint y: 426, endPoint x: 369, endPoint y: 298, distance: 192.1
click at [369, 298] on div "**********" at bounding box center [748, 355] width 1497 height 710
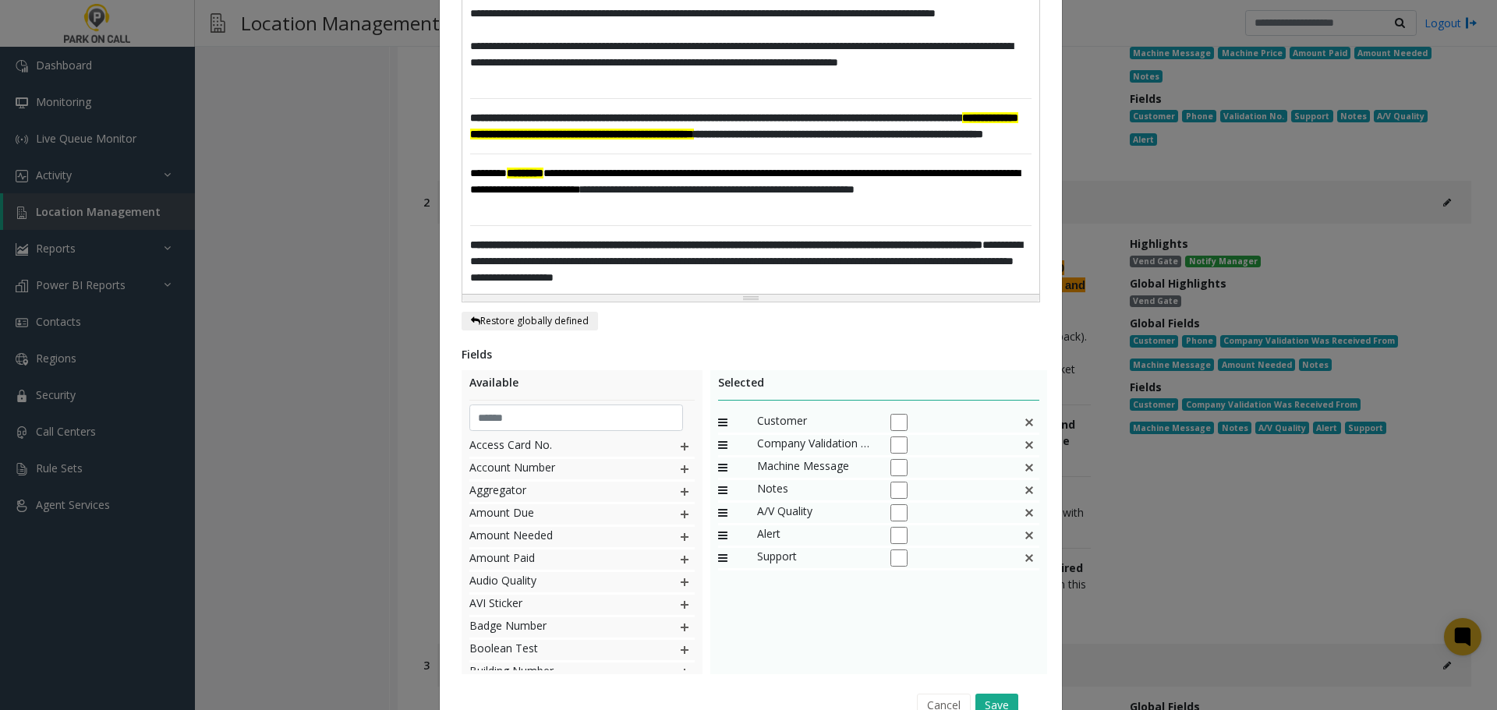
scroll to position [700, 0]
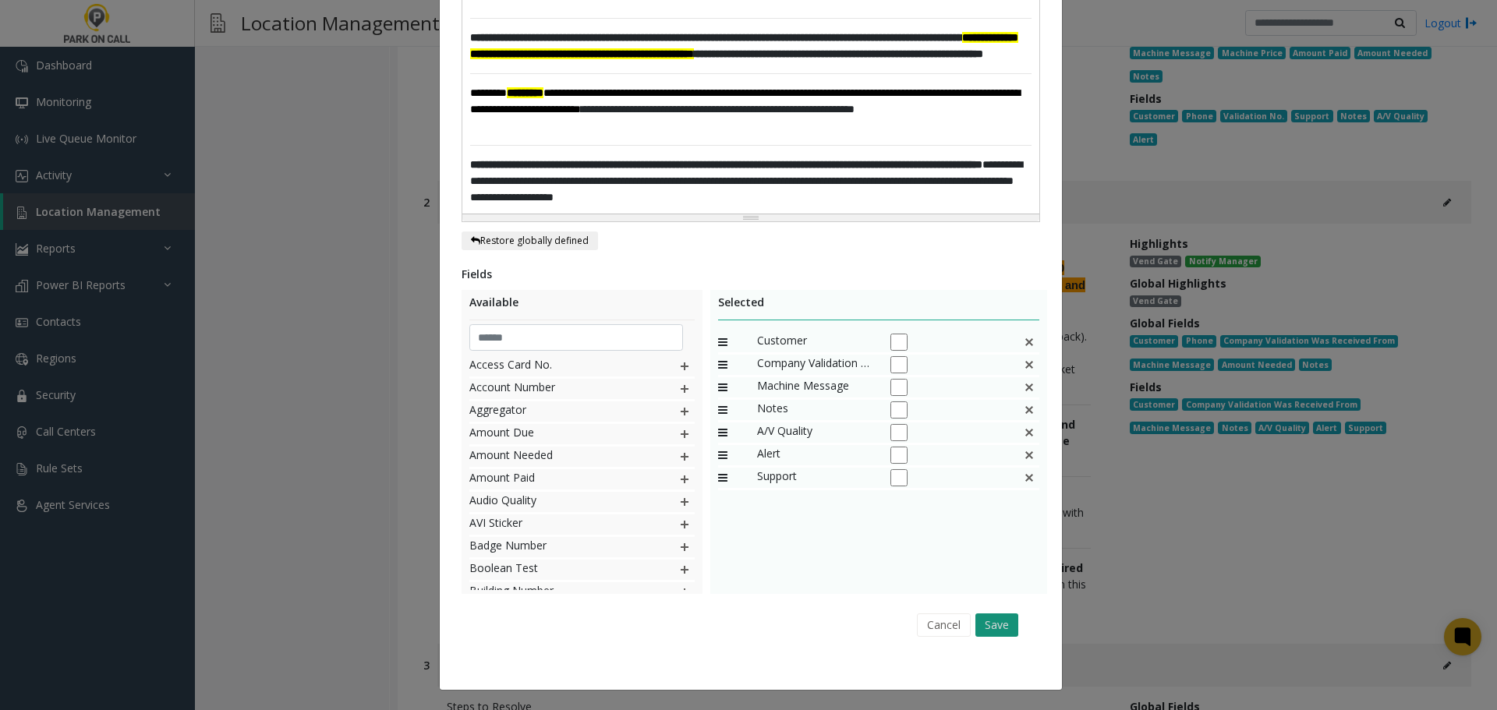
click at [998, 626] on button "Save" at bounding box center [996, 624] width 43 height 23
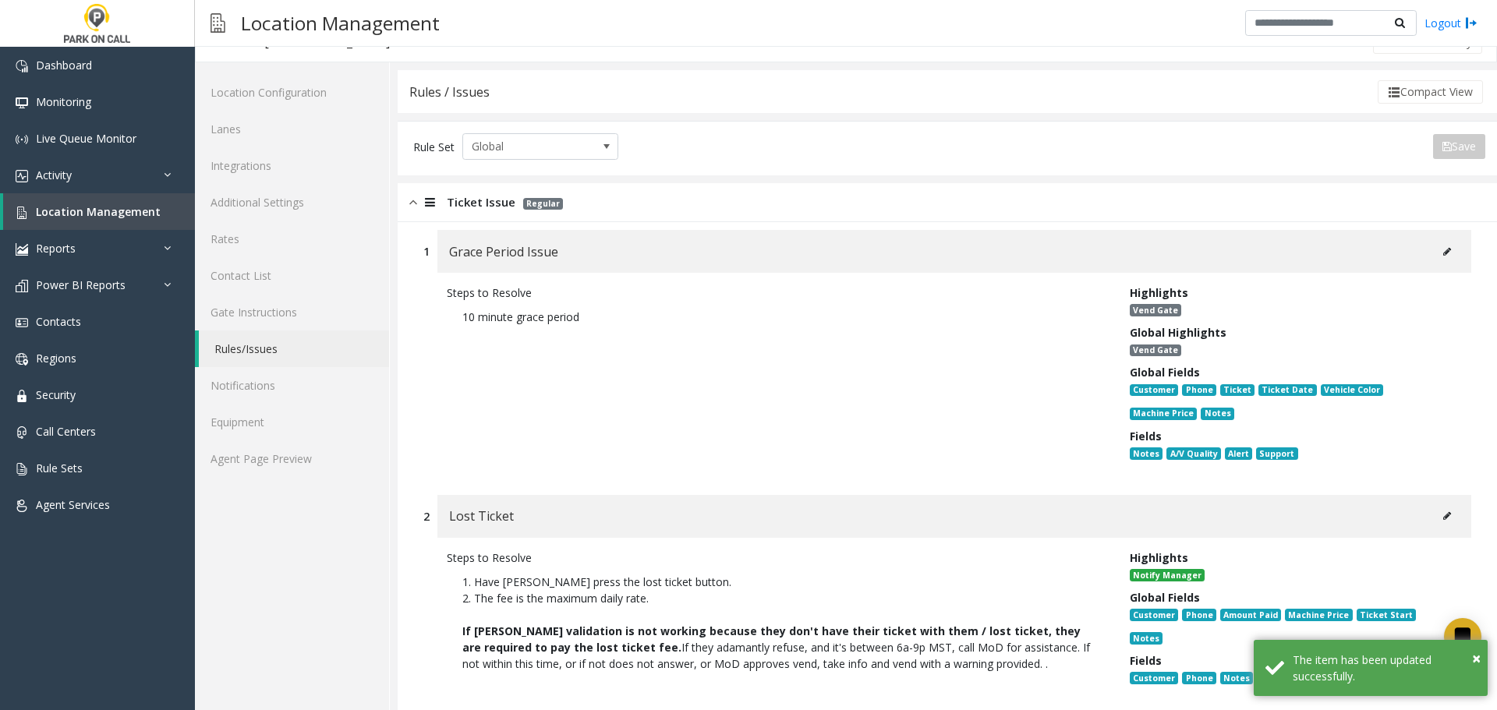
scroll to position [0, 0]
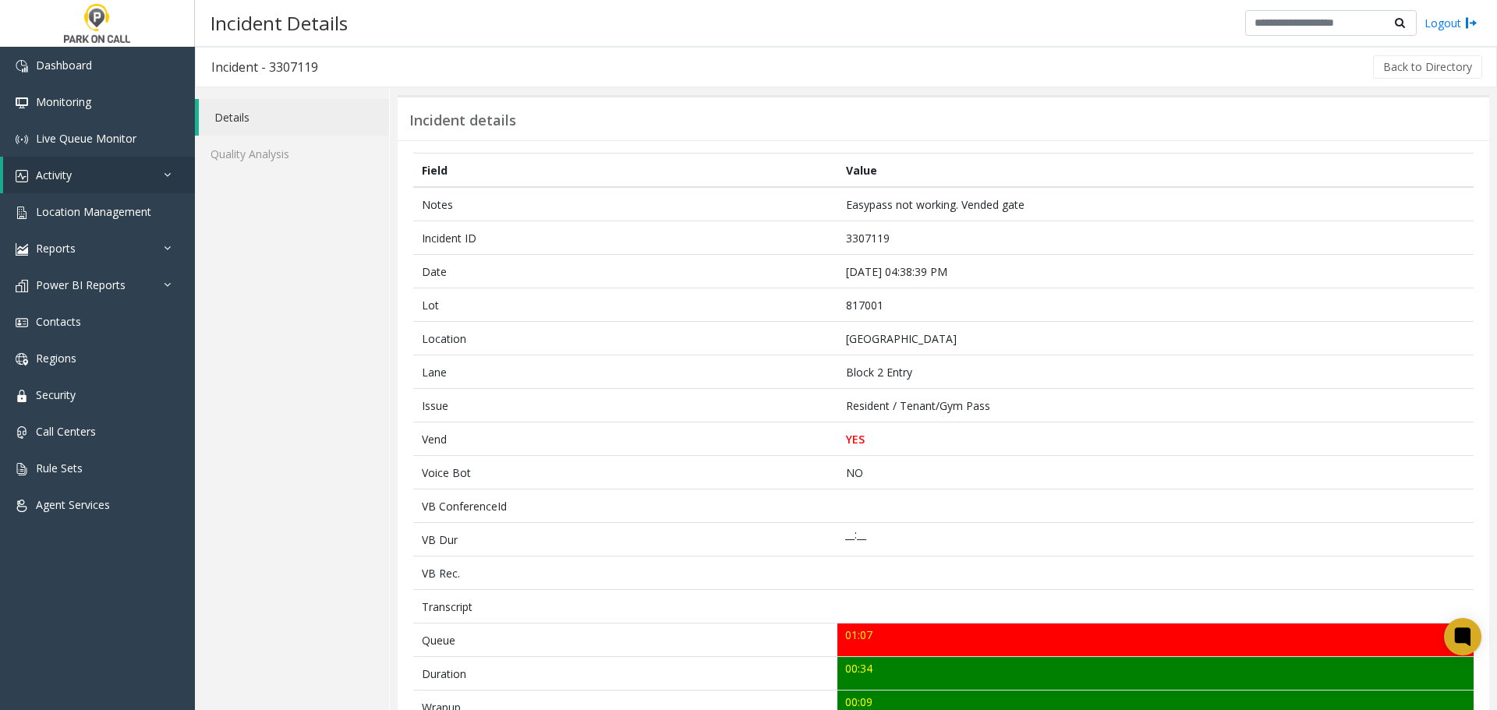
click at [983, 107] on div "Incident details" at bounding box center [943, 117] width 1091 height 45
